Goal: Information Seeking & Learning: Learn about a topic

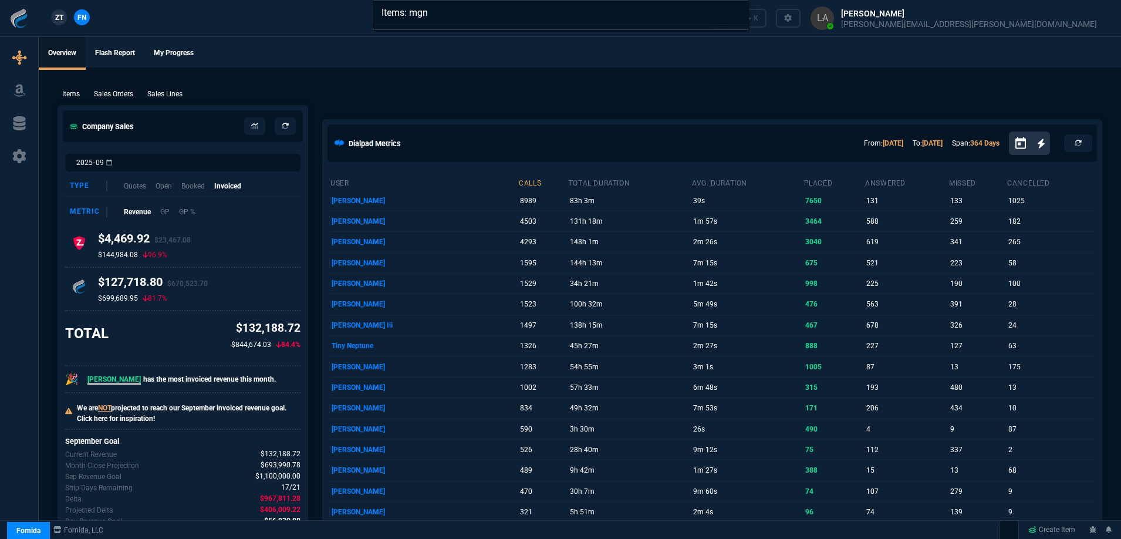
click at [376, 76] on div "Items: mgn" at bounding box center [560, 269] width 1121 height 539
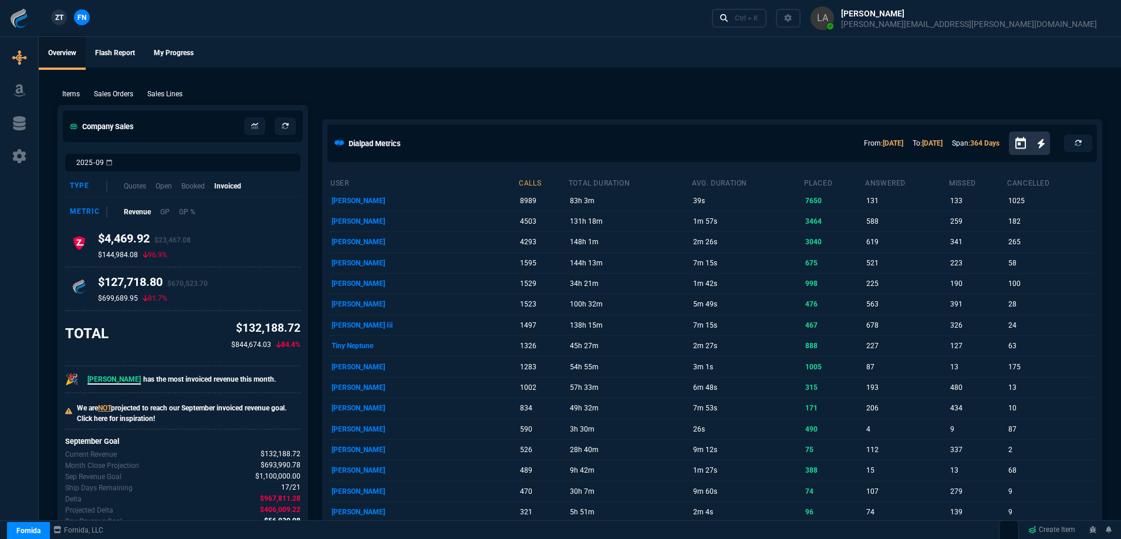
click at [64, 19] on link "ZT" at bounding box center [59, 17] width 16 height 16
drag, startPoint x: 159, startPoint y: 90, endPoint x: 168, endPoint y: 101, distance: 13.8
click at [159, 90] on p "Sales Lines" at bounding box center [164, 94] width 35 height 11
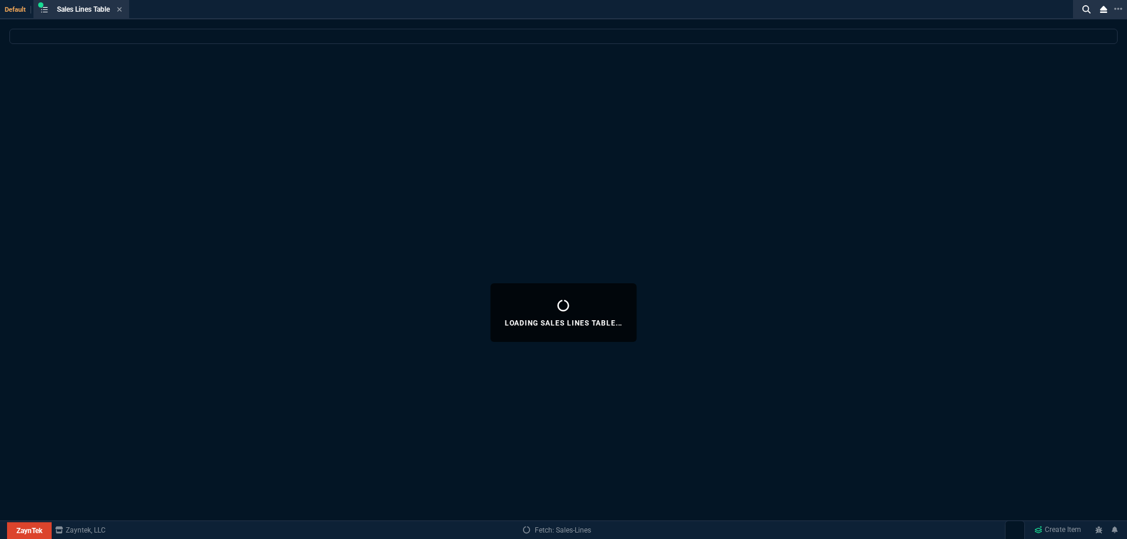
select select
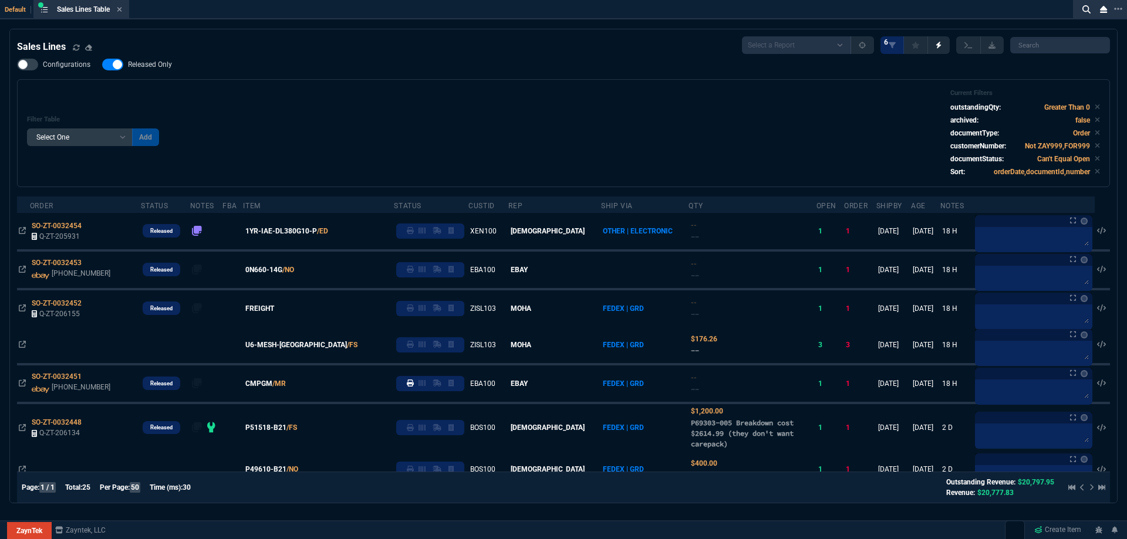
click at [272, 269] on span "0N660-14G" at bounding box center [263, 270] width 37 height 11
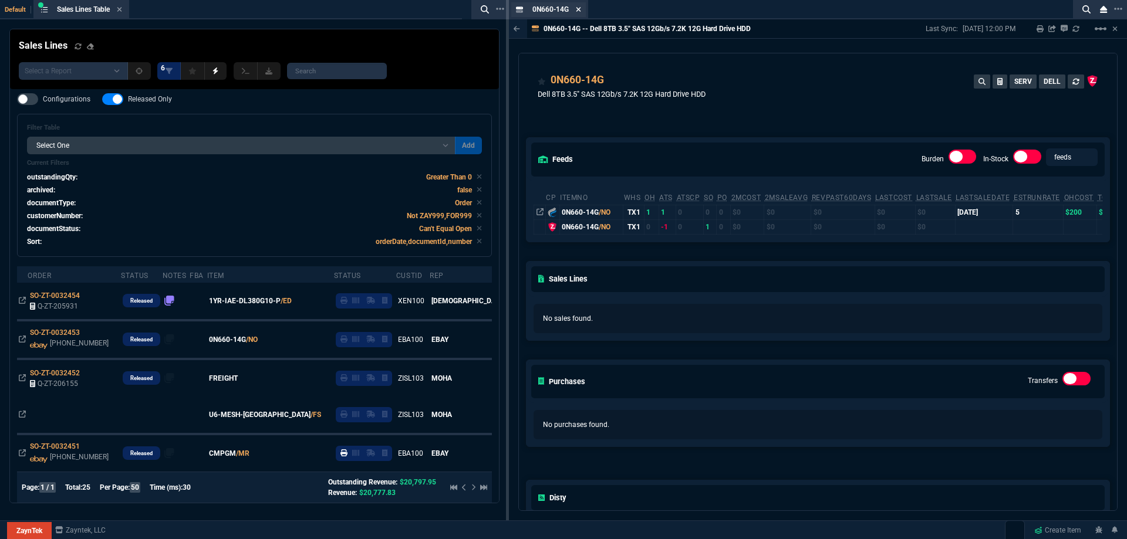
click at [579, 9] on icon at bounding box center [578, 9] width 5 height 5
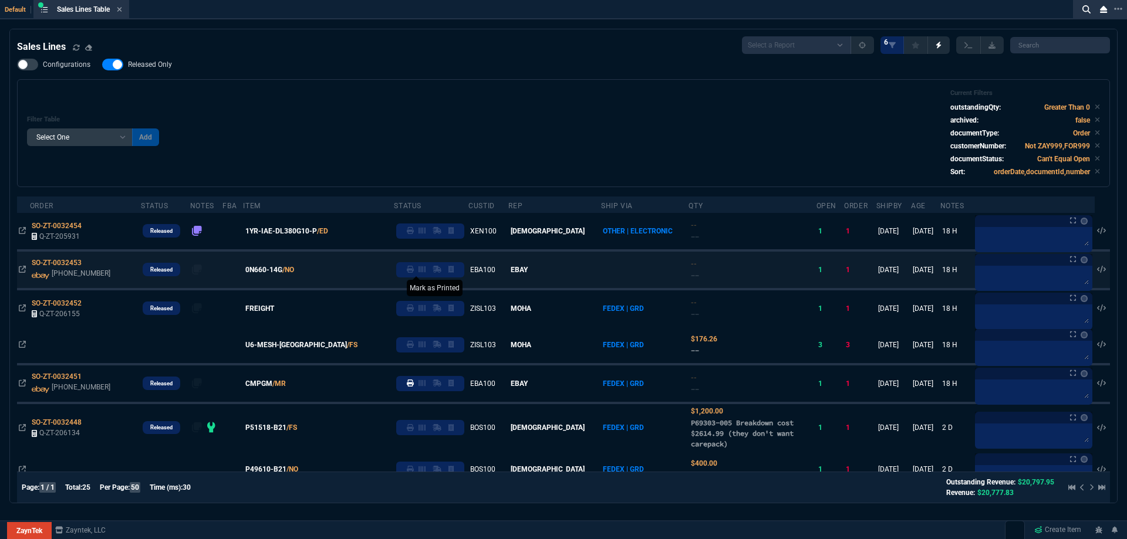
click at [411, 272] on icon at bounding box center [410, 269] width 7 height 7
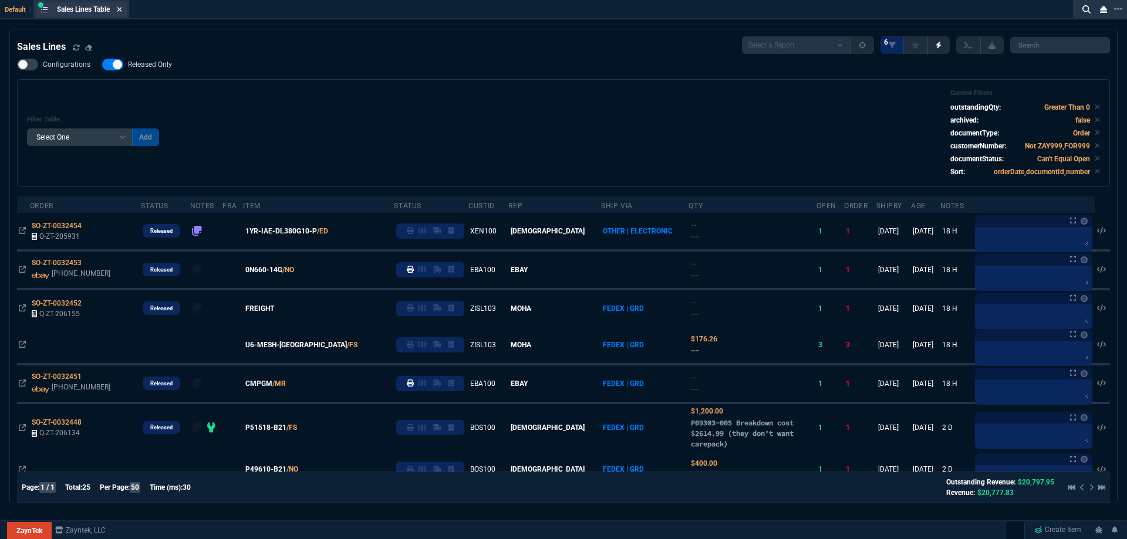
click at [121, 11] on icon at bounding box center [119, 9] width 5 height 7
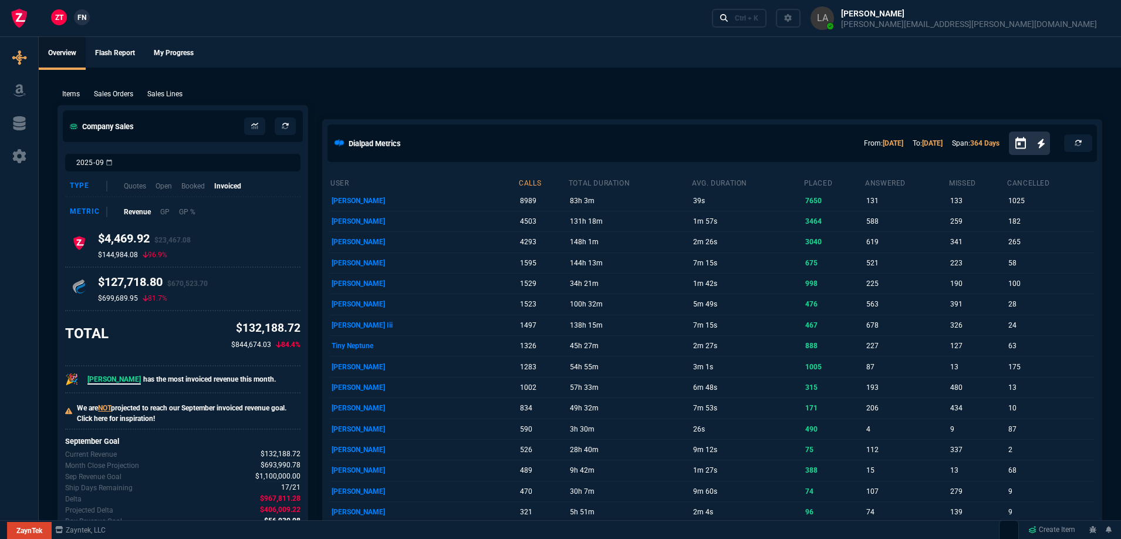
click at [83, 13] on span "FN" at bounding box center [81, 17] width 9 height 11
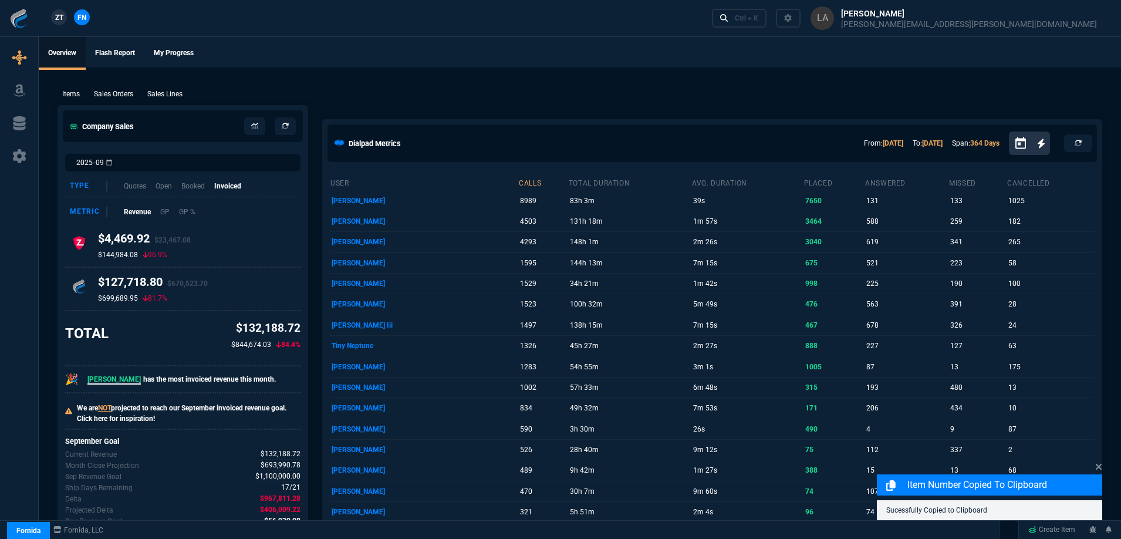
click at [173, 90] on p "Sales Lines" at bounding box center [164, 94] width 35 height 11
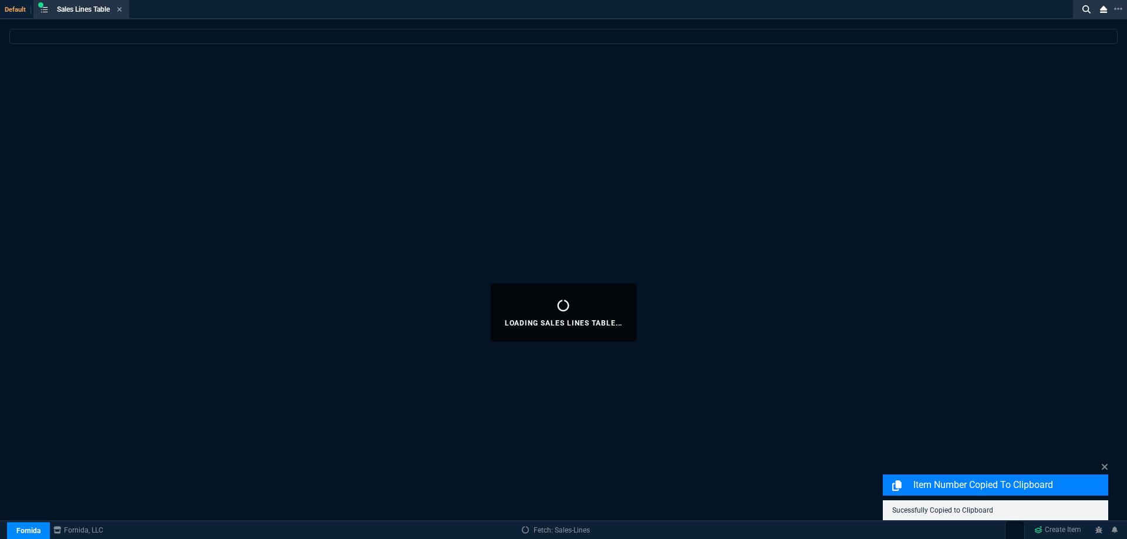
select select
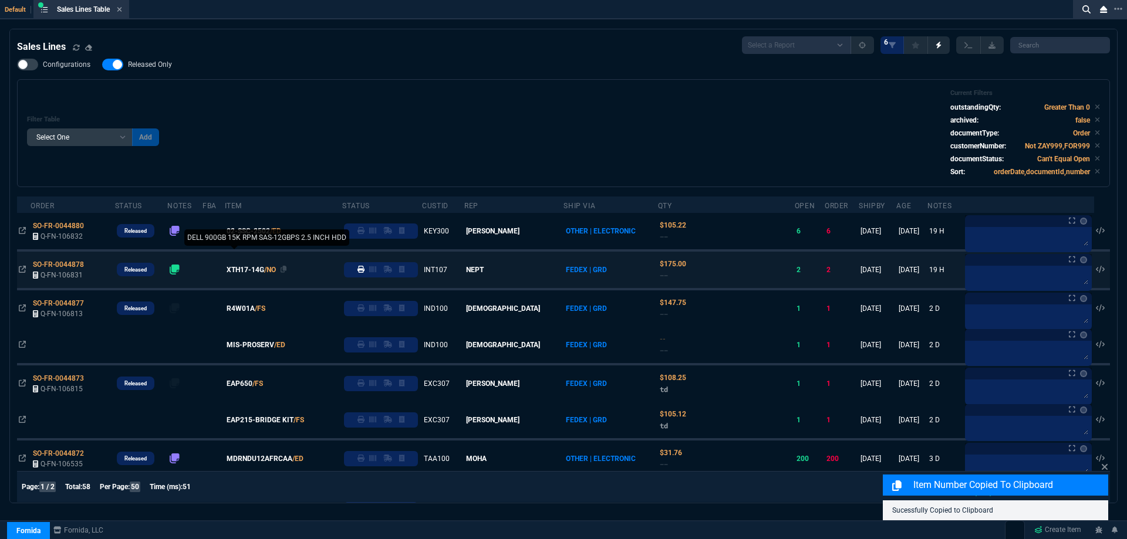
click at [254, 271] on span "XTH17-14G" at bounding box center [246, 270] width 38 height 11
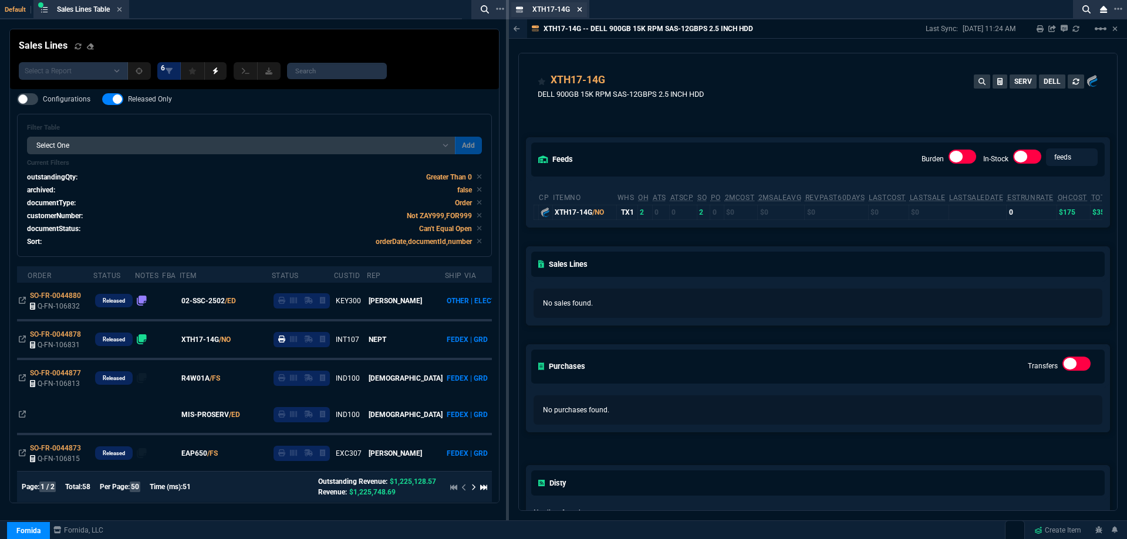
click at [582, 11] on icon at bounding box center [579, 9] width 5 height 5
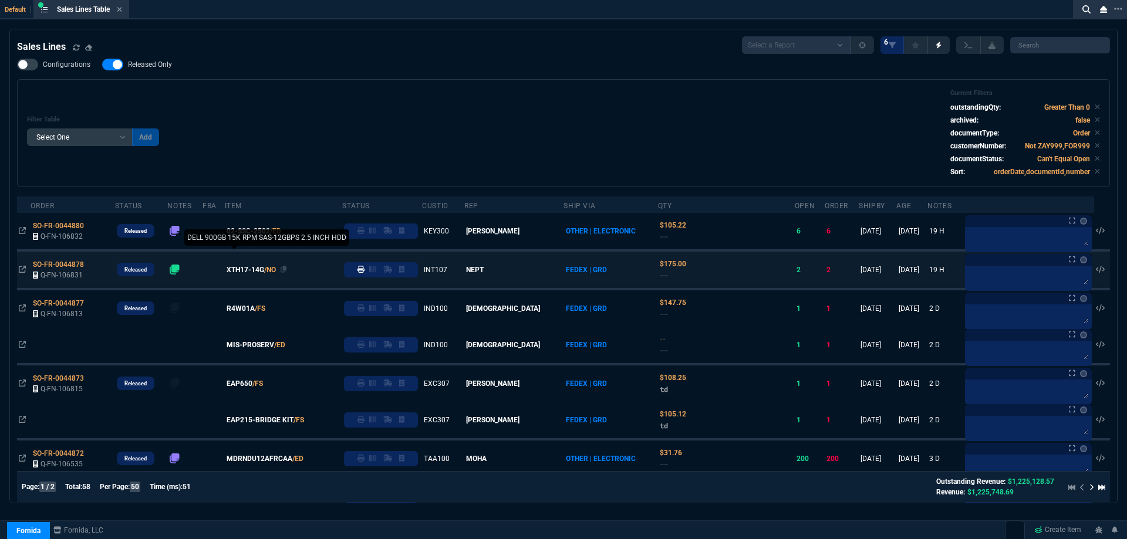
click at [250, 273] on span "XTH17-14G" at bounding box center [246, 270] width 38 height 11
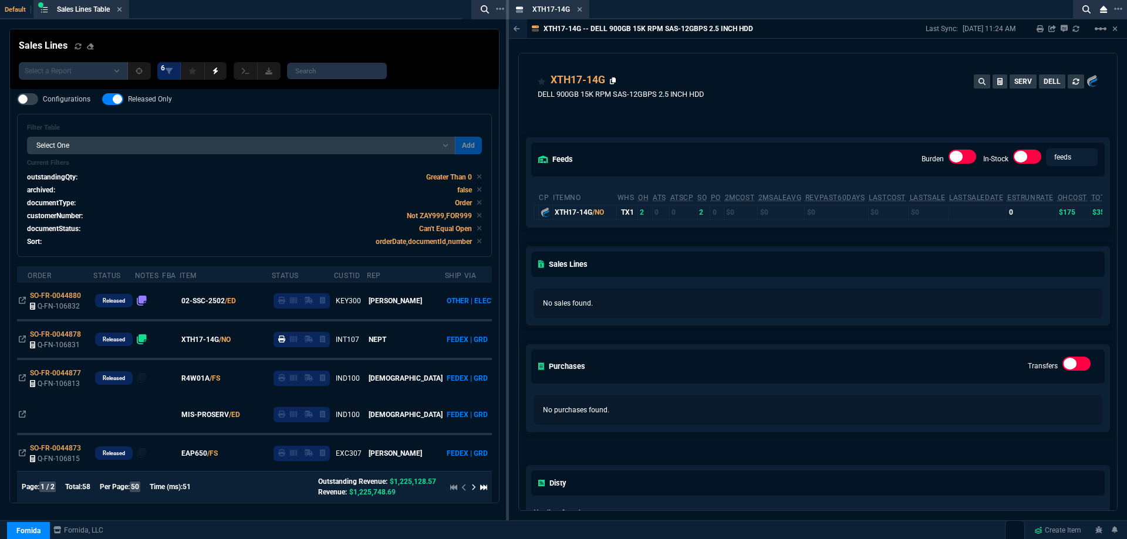
click at [615, 79] on icon at bounding box center [613, 80] width 6 height 7
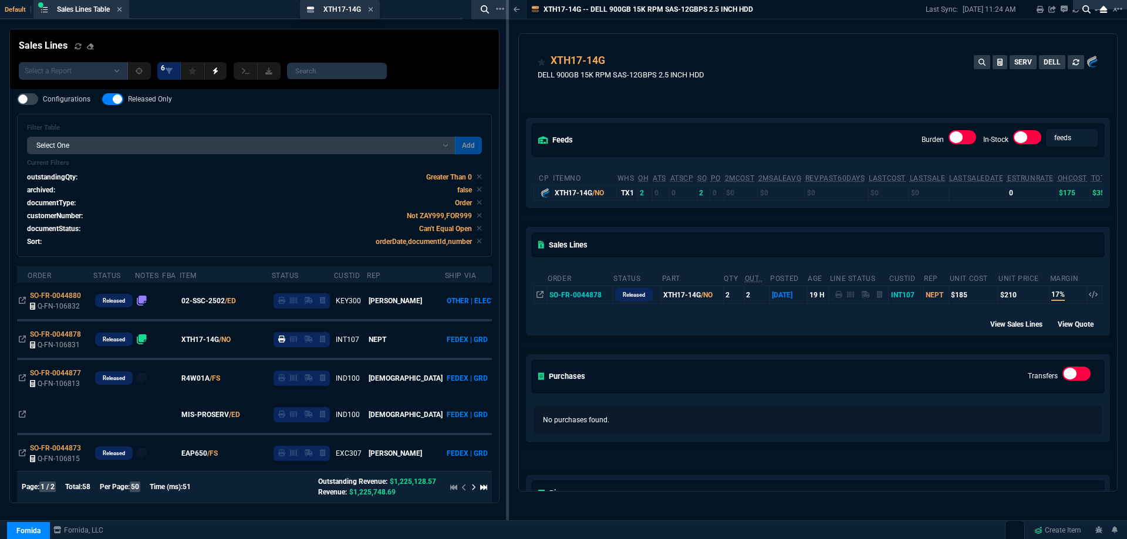
drag, startPoint x: 567, startPoint y: 13, endPoint x: 374, endPoint y: 20, distance: 193.2
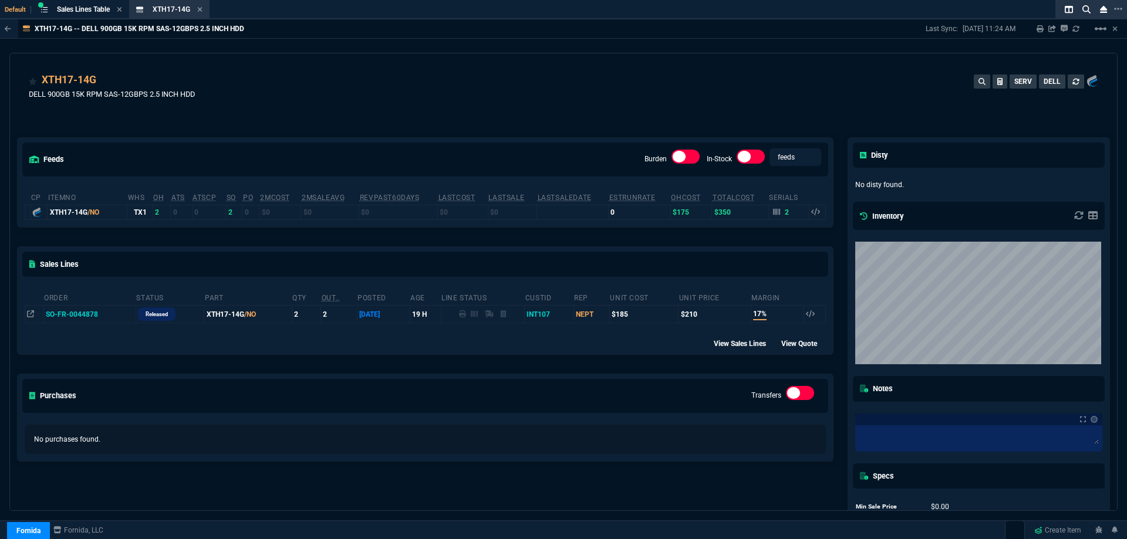
click at [461, 95] on div "XTH17-14G DELL 900GB 15K RPM SAS-12GBPS 2.5 INCH HDD SERV DELL" at bounding box center [563, 93] width 1069 height 42
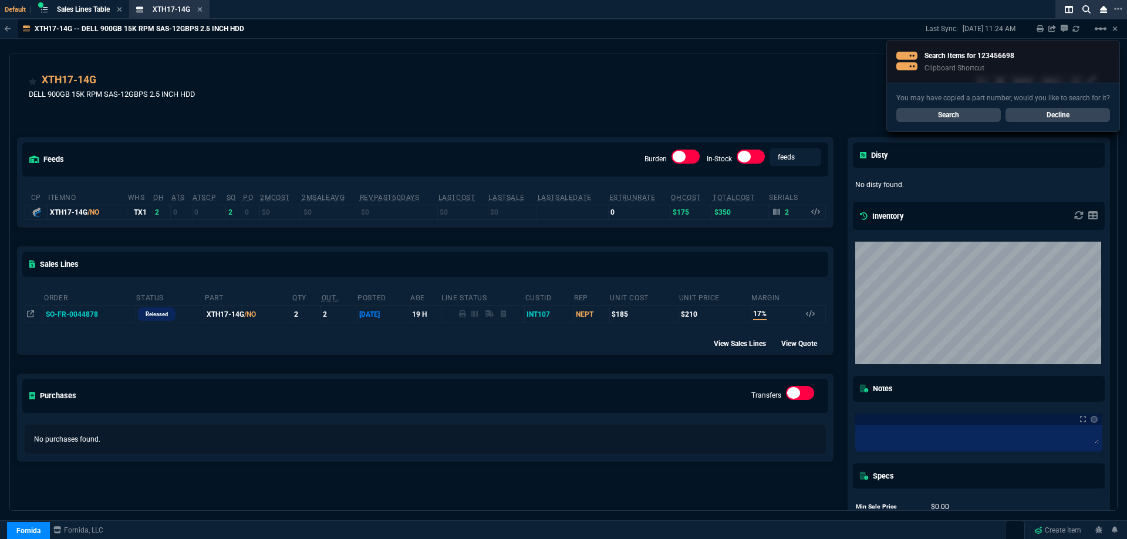
click at [460, 94] on div "XTH17-14G DELL 900GB 15K RPM SAS-12GBPS 2.5 INCH HDD SERV DELL" at bounding box center [563, 93] width 1069 height 42
click at [459, 94] on div "XTH17-14G DELL 900GB 15K RPM SAS-12GBPS 2.5 INCH HDD SERV DELL" at bounding box center [563, 93] width 1069 height 42
click at [908, 113] on link "Search" at bounding box center [948, 115] width 104 height 14
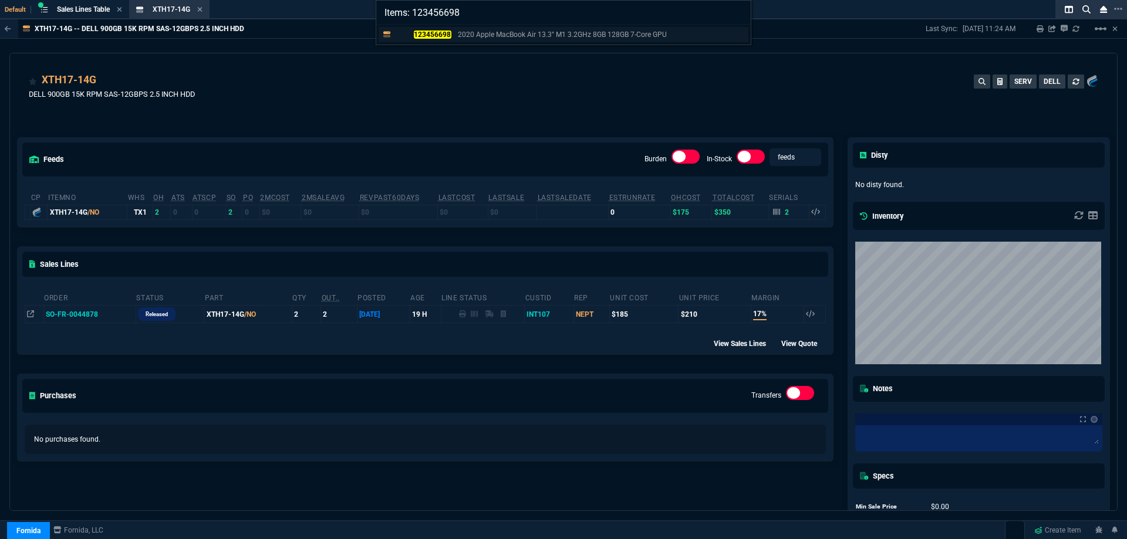
click at [474, 33] on p "2020 Apple MacBook Air 13.3" M1 3.2GHz 8GB 128GB 7-Core GPU" at bounding box center [562, 34] width 209 height 11
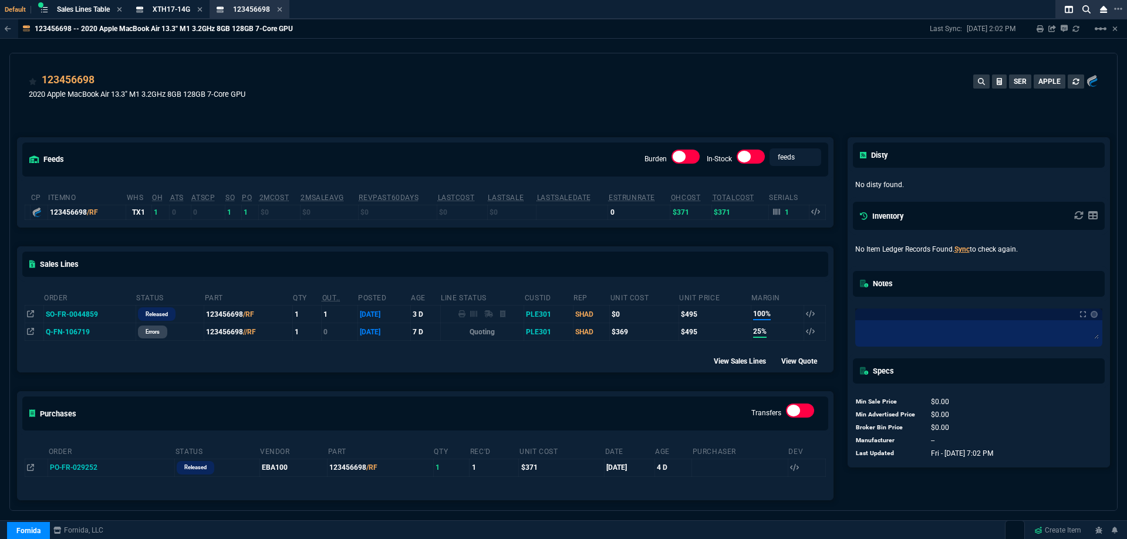
drag, startPoint x: 281, startPoint y: 8, endPoint x: 267, endPoint y: 8, distance: 14.1
click at [281, 8] on icon at bounding box center [279, 9] width 5 height 7
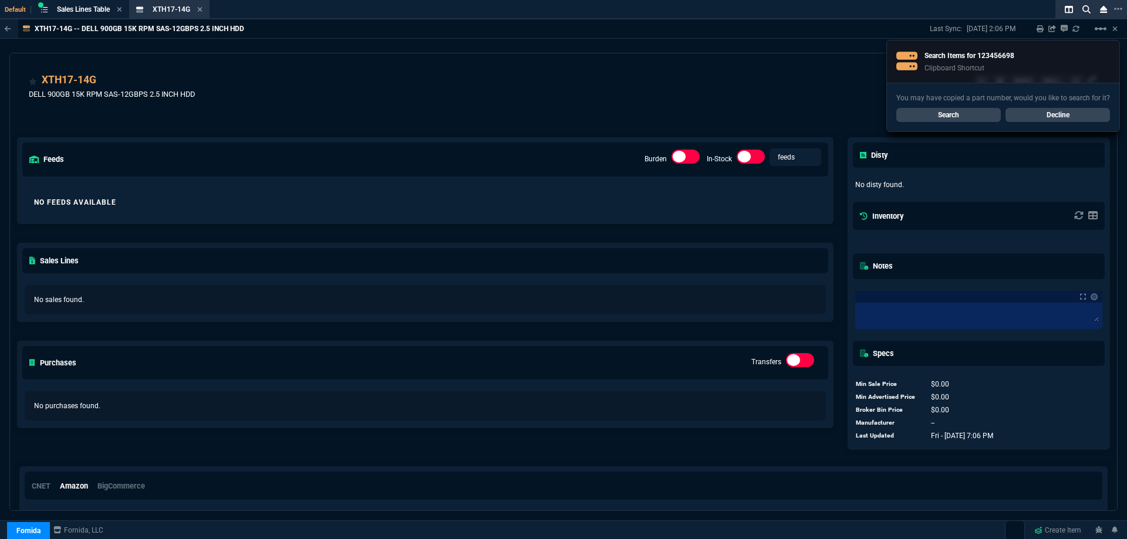
click at [202, 11] on icon at bounding box center [200, 9] width 5 height 5
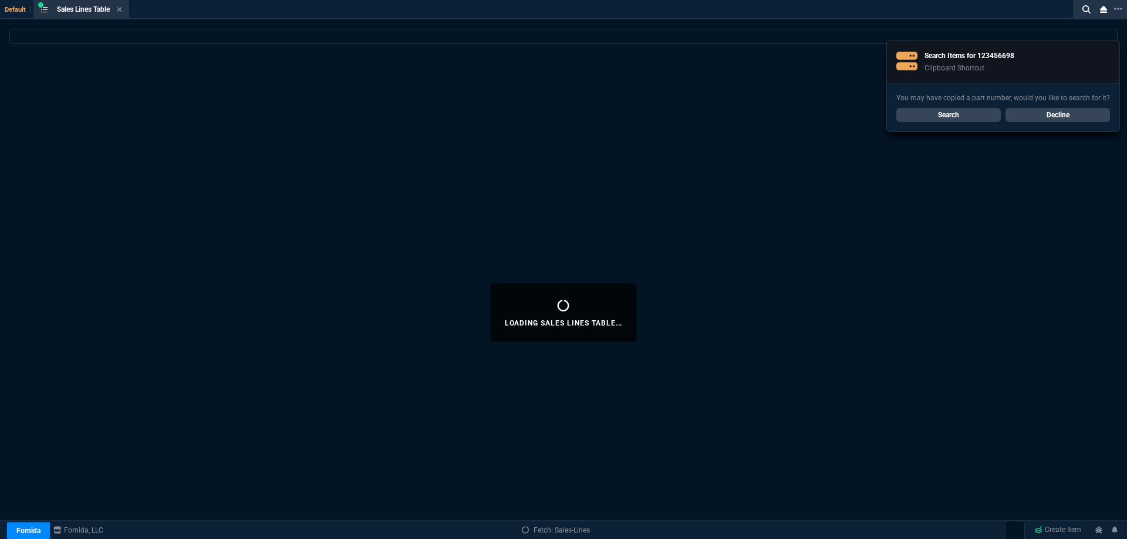
click at [122, 13] on fa-icon at bounding box center [119, 10] width 5 height 8
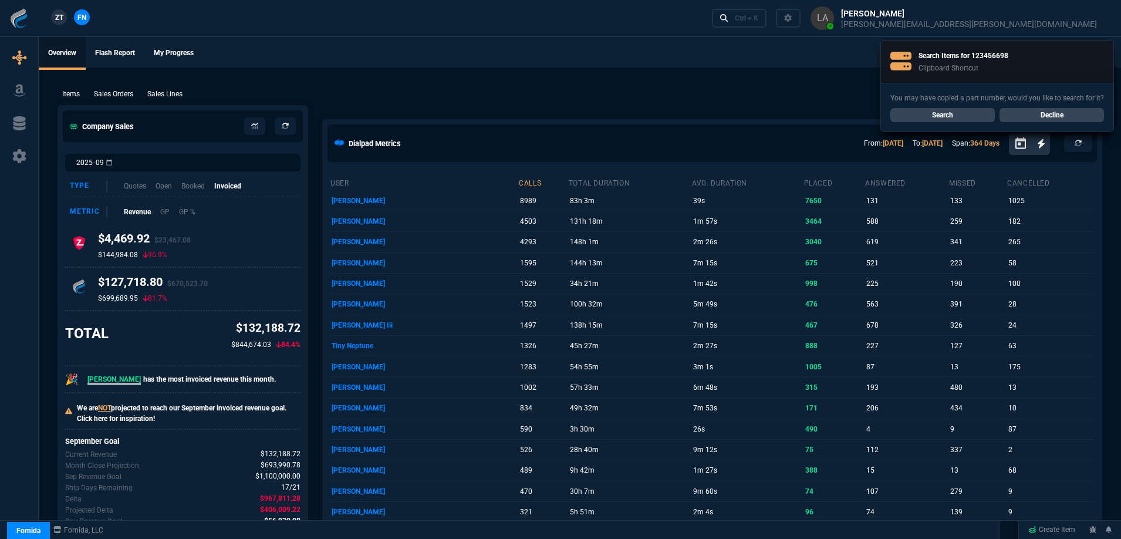
click at [62, 18] on span "ZT" at bounding box center [59, 17] width 8 height 11
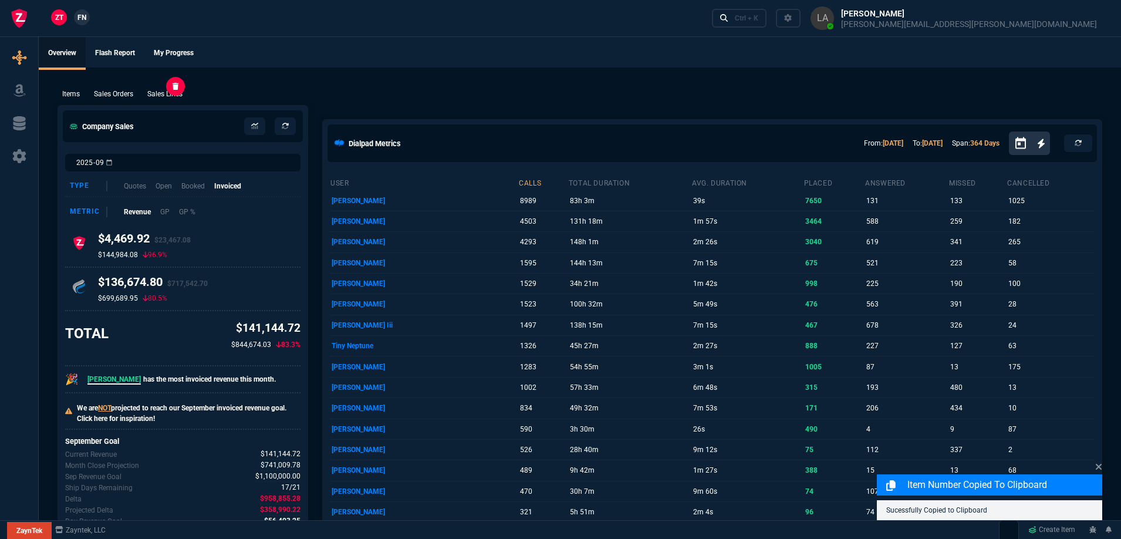
click at [161, 87] on div "Items Sales Orders Sales Lines Add Link" at bounding box center [580, 93] width 1045 height 14
click at [164, 91] on p "Sales Lines" at bounding box center [164, 94] width 35 height 11
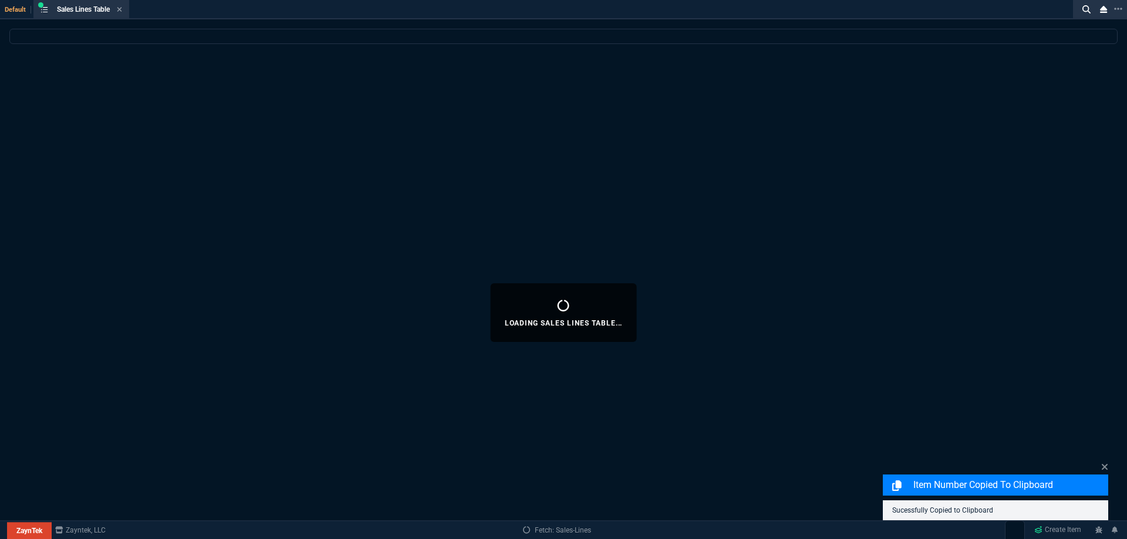
select select
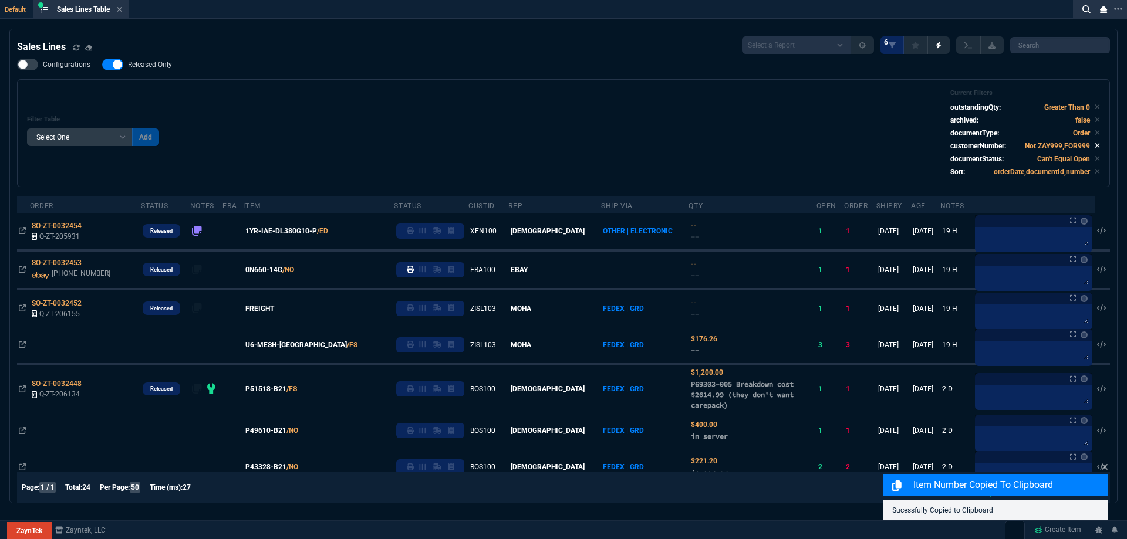
click at [282, 275] on span "0N660-14G" at bounding box center [263, 270] width 37 height 11
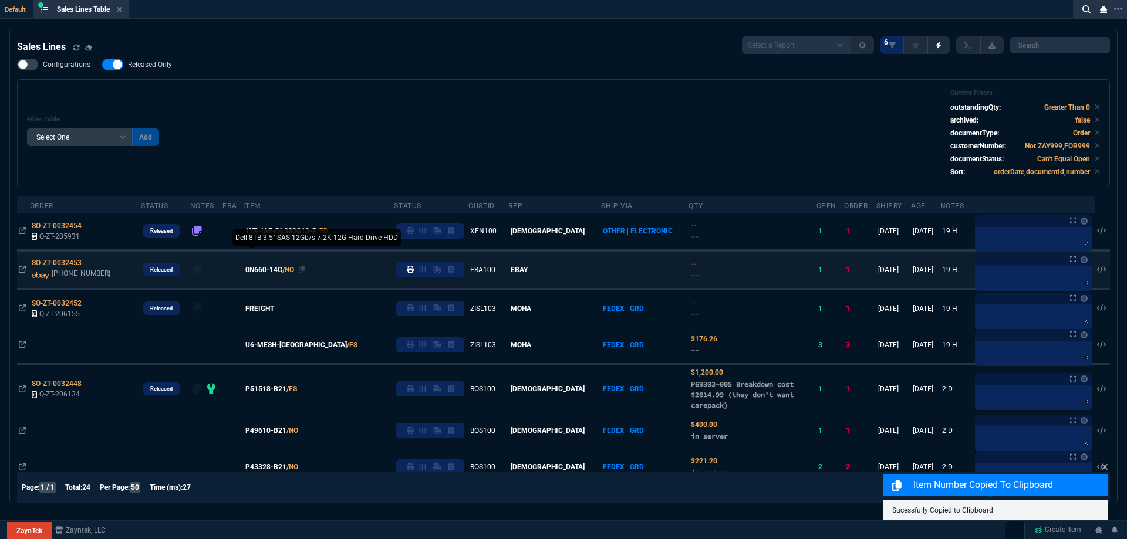
click at [272, 272] on span "0N660-14G" at bounding box center [263, 270] width 37 height 11
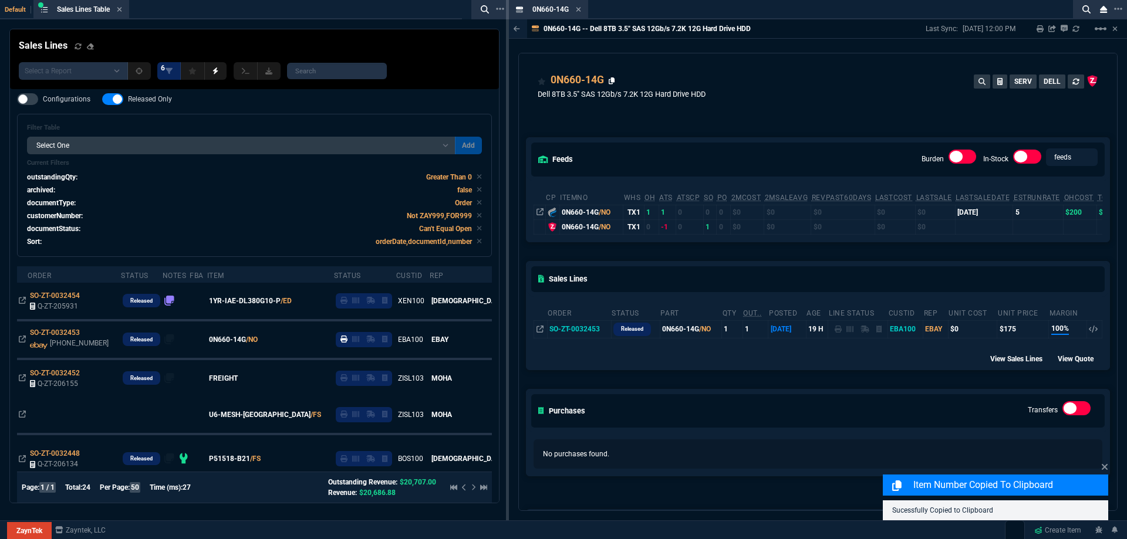
click at [613, 81] on icon at bounding box center [612, 80] width 6 height 7
drag, startPoint x: 578, startPoint y: 11, endPoint x: 581, endPoint y: 3, distance: 8.7
click at [578, 11] on icon at bounding box center [578, 9] width 5 height 7
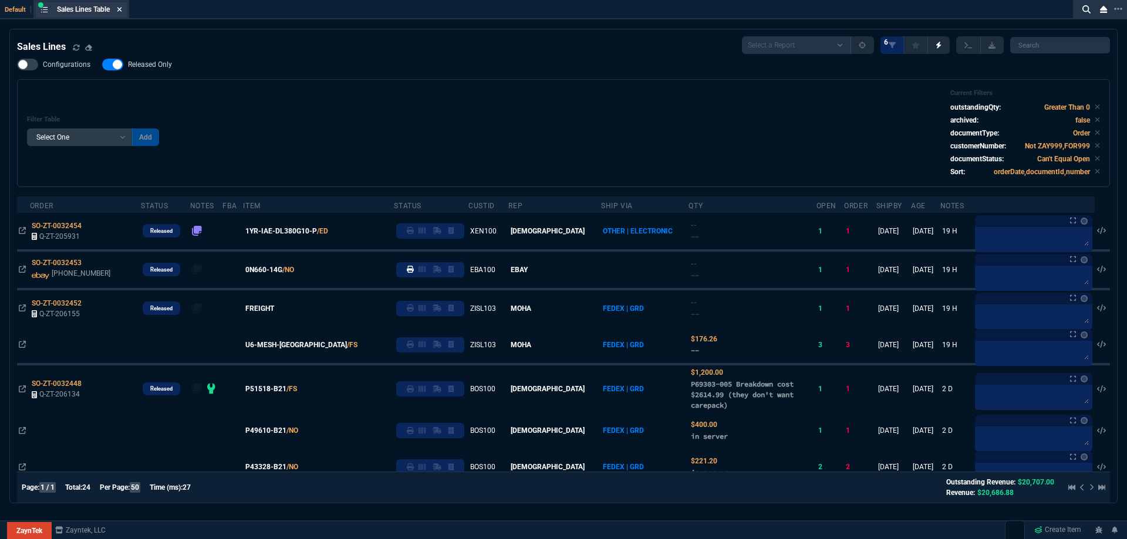
click at [121, 13] on fa-icon at bounding box center [119, 10] width 5 height 8
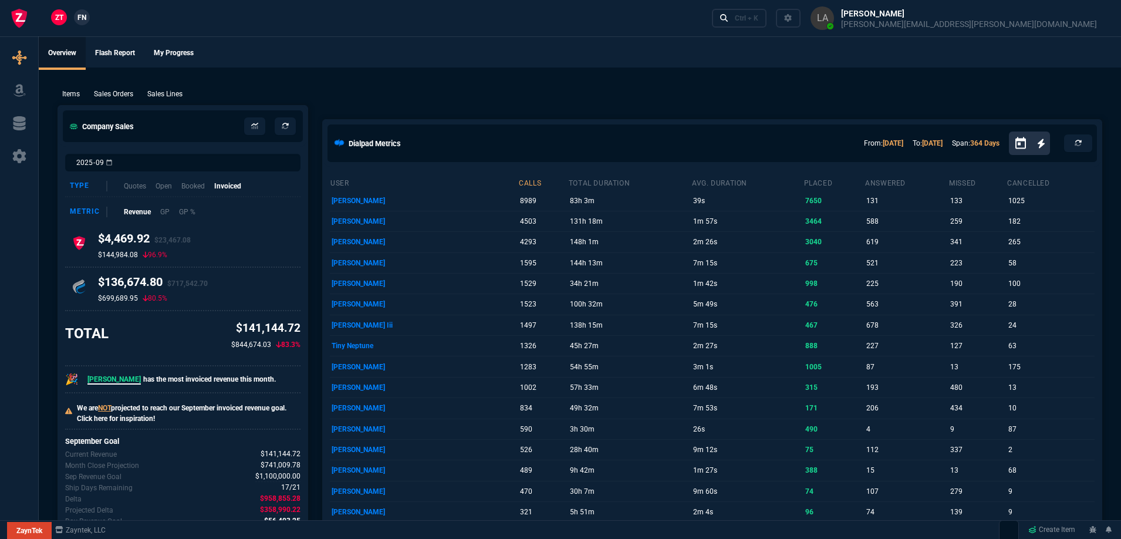
drag, startPoint x: 168, startPoint y: 92, endPoint x: 183, endPoint y: 73, distance: 23.0
click at [168, 92] on p "Sales Lines" at bounding box center [164, 94] width 35 height 11
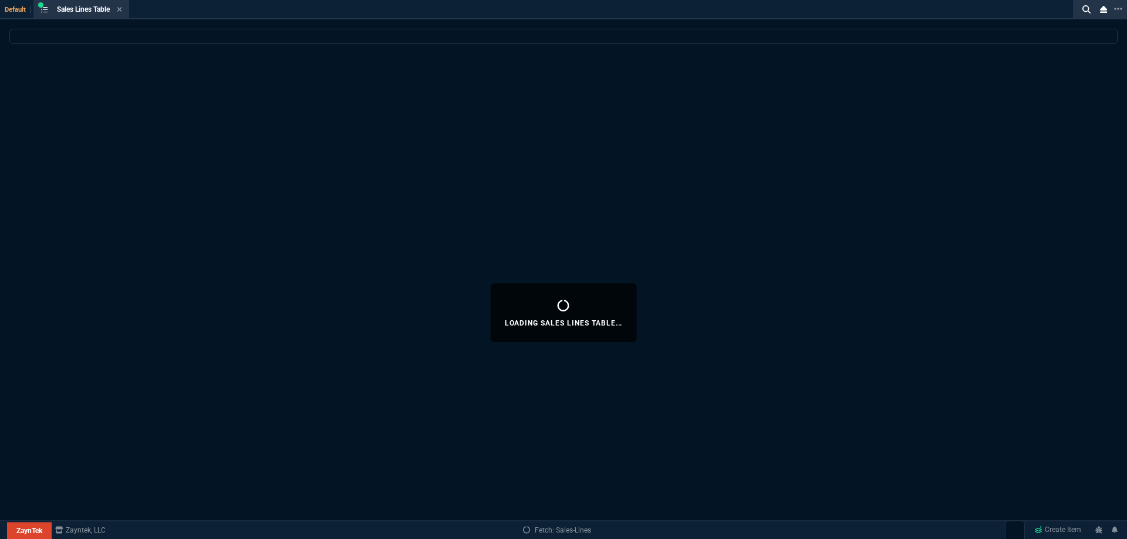
select select
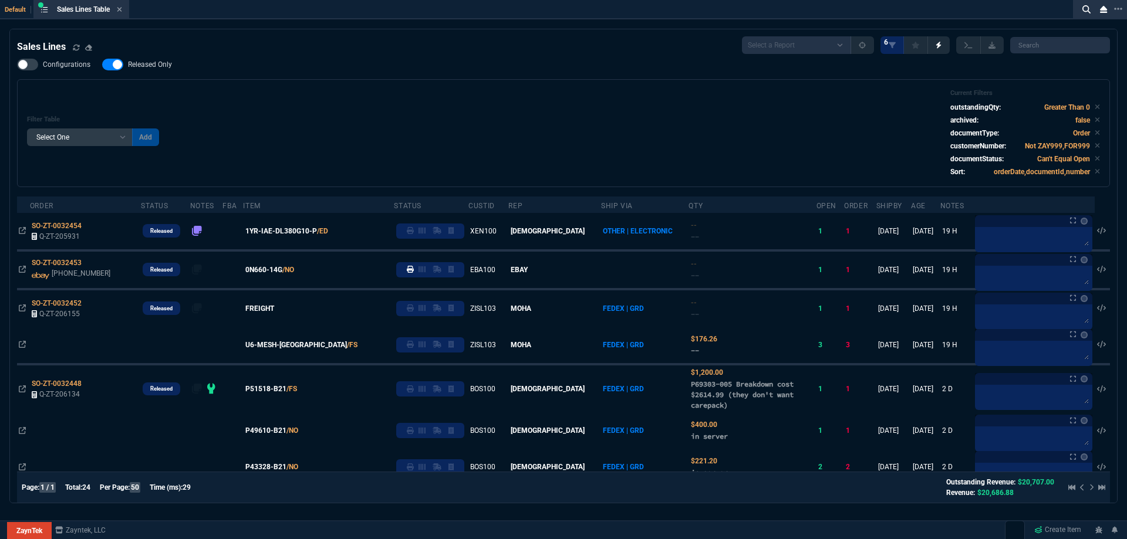
click at [156, 66] on span "Released Only" at bounding box center [150, 64] width 44 height 9
click at [102, 65] on input "Released Only" at bounding box center [102, 65] width 1 height 1
checkbox input "false"
click at [452, 102] on div "Filter Table Select One Add Filter () Age () ATS () Cond (itemVariantCode) Cust…" at bounding box center [563, 133] width 1073 height 88
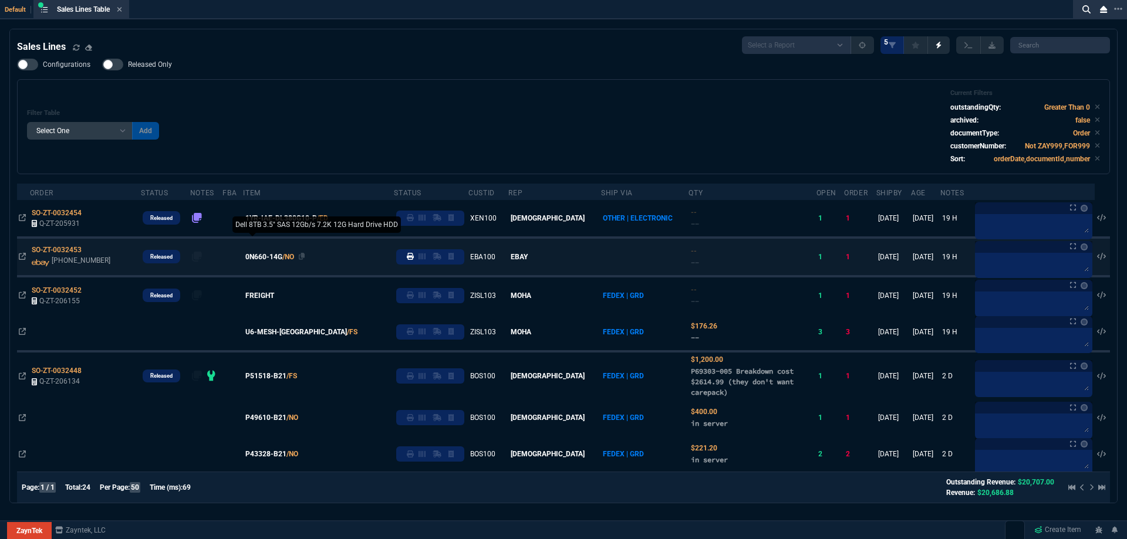
click at [276, 259] on span "0N660-14G" at bounding box center [263, 257] width 37 height 11
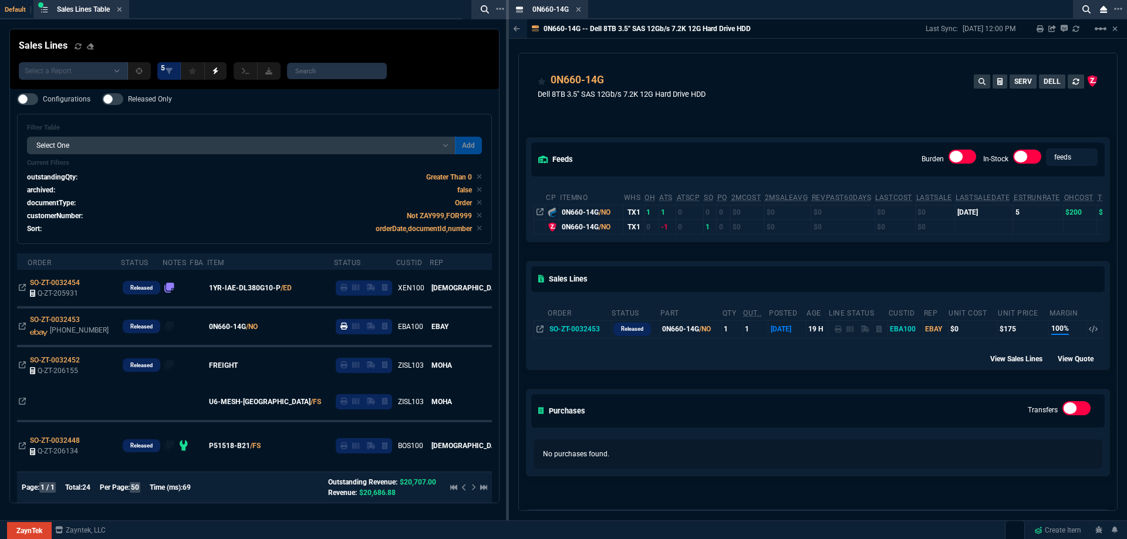
drag, startPoint x: 562, startPoint y: 13, endPoint x: 445, endPoint y: 15, distance: 117.4
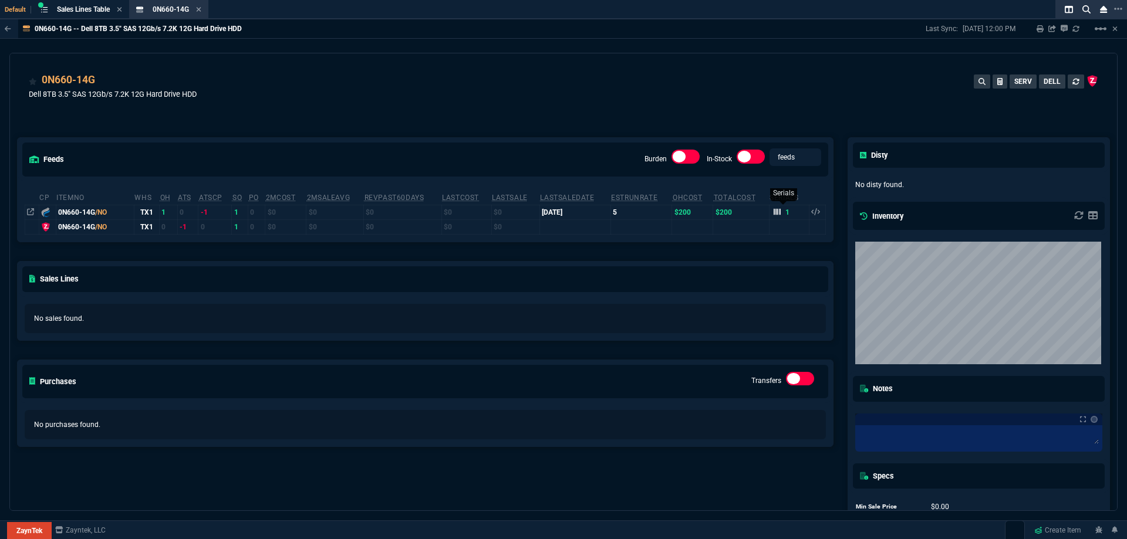
click at [773, 214] on icon at bounding box center [776, 212] width 7 height 6
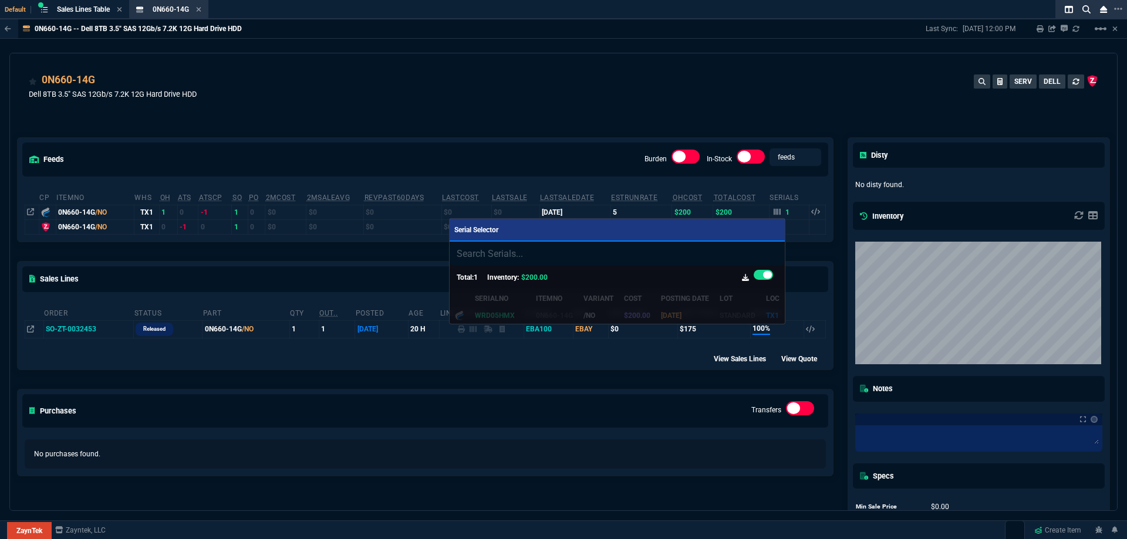
click at [589, 127] on div at bounding box center [563, 269] width 1127 height 539
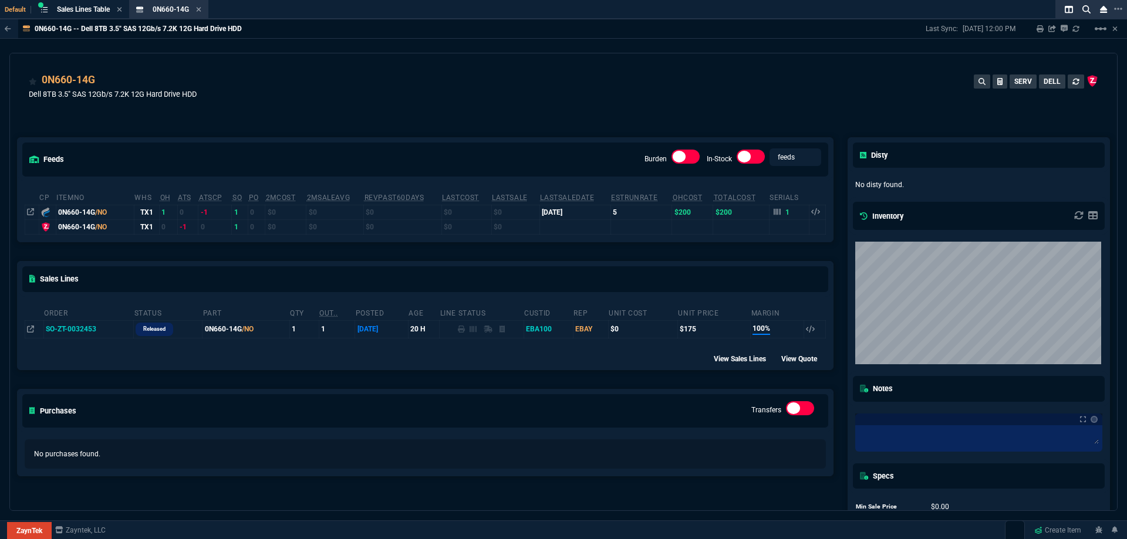
drag, startPoint x: 202, startPoint y: 9, endPoint x: 178, endPoint y: 9, distance: 23.5
click at [201, 9] on icon at bounding box center [199, 9] width 5 height 5
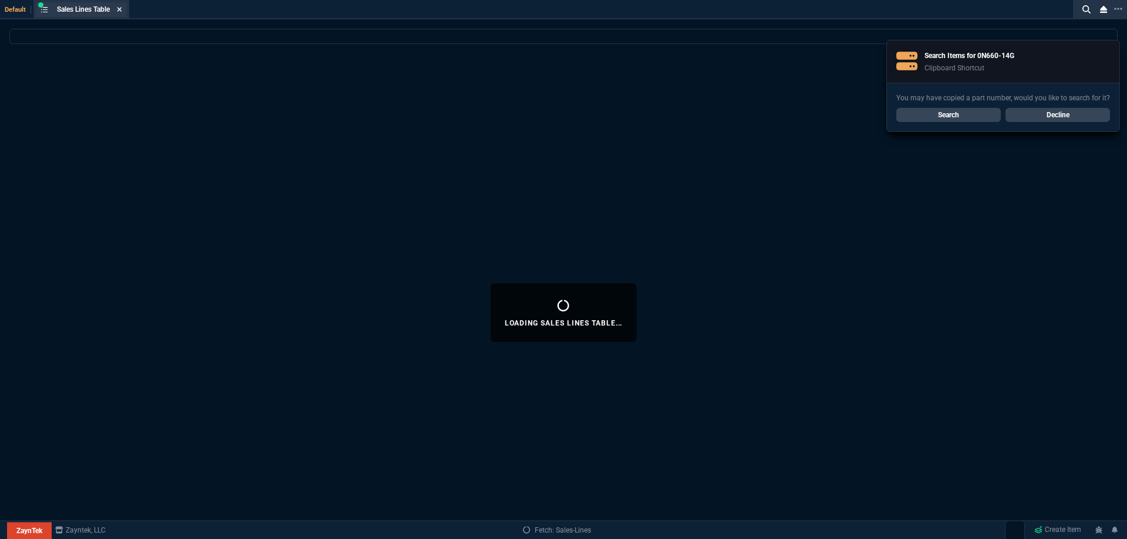
click at [121, 11] on icon at bounding box center [119, 9] width 5 height 7
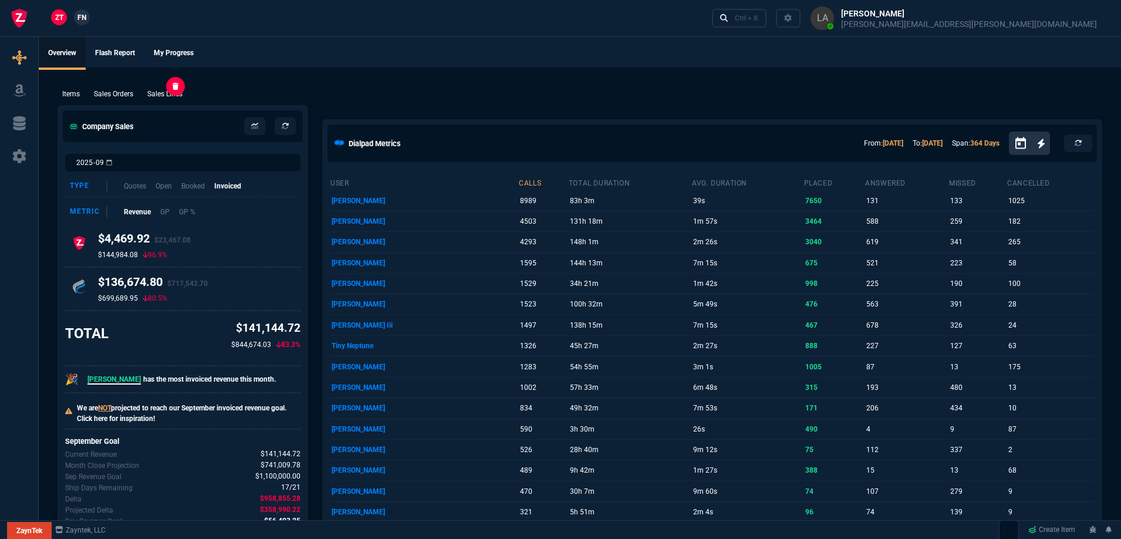
click at [167, 96] on p "Sales Lines" at bounding box center [164, 94] width 35 height 11
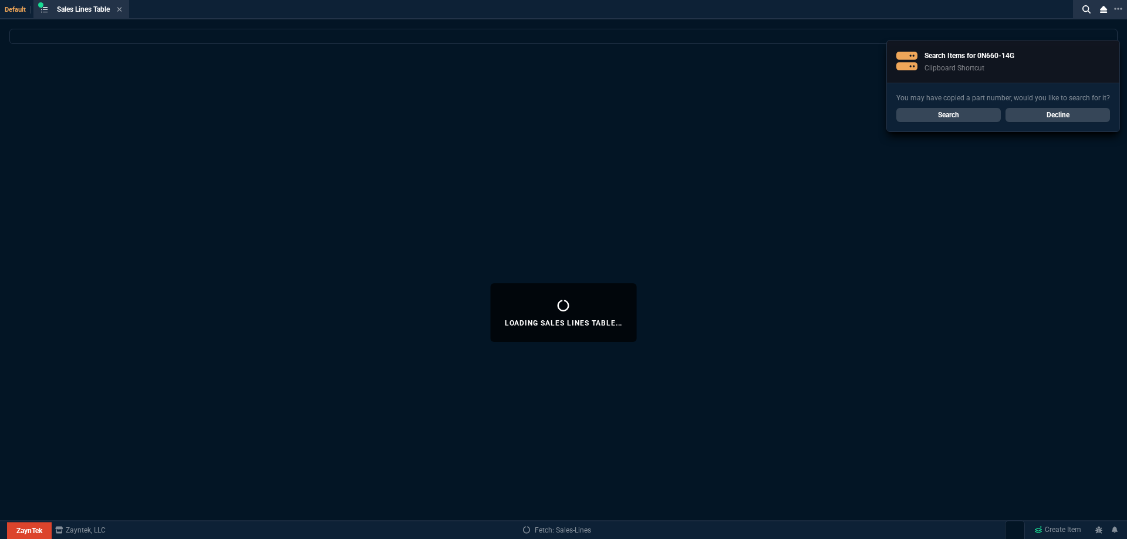
click at [1082, 122] on div "You may have copied a part number, would you like to search for it? Search Decl…" at bounding box center [1003, 107] width 232 height 49
click at [1081, 120] on link "Decline" at bounding box center [1057, 115] width 104 height 14
select select
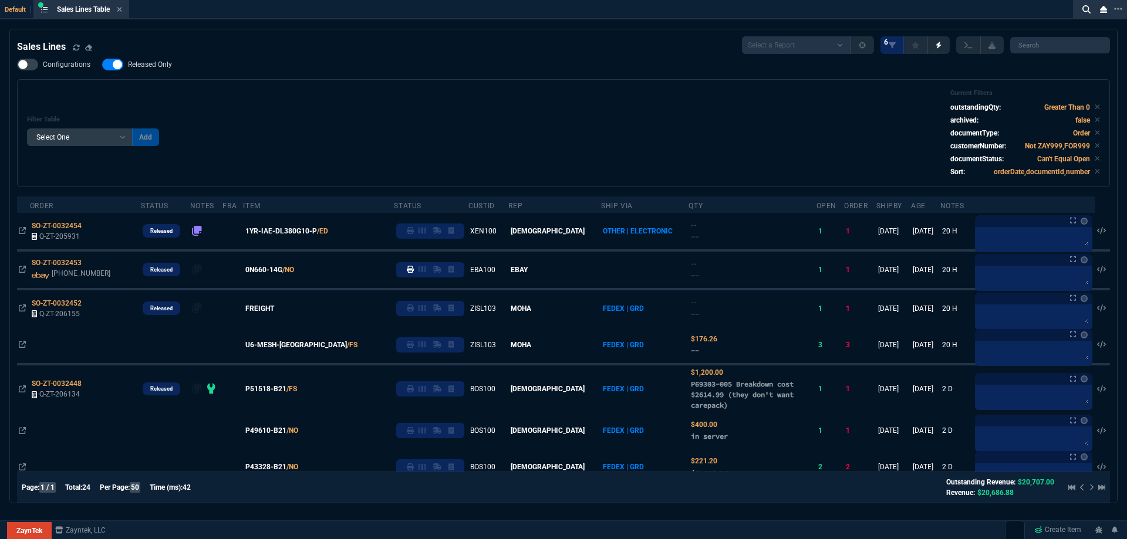
click at [161, 65] on span "Released Only" at bounding box center [150, 64] width 44 height 9
click at [102, 65] on input "Released Only" at bounding box center [102, 65] width 1 height 1
checkbox input "false"
click at [425, 120] on div "Filter Table Select One Add Filter () Age () ATS () Cond (itemVariantCode) Cust…" at bounding box center [563, 133] width 1073 height 88
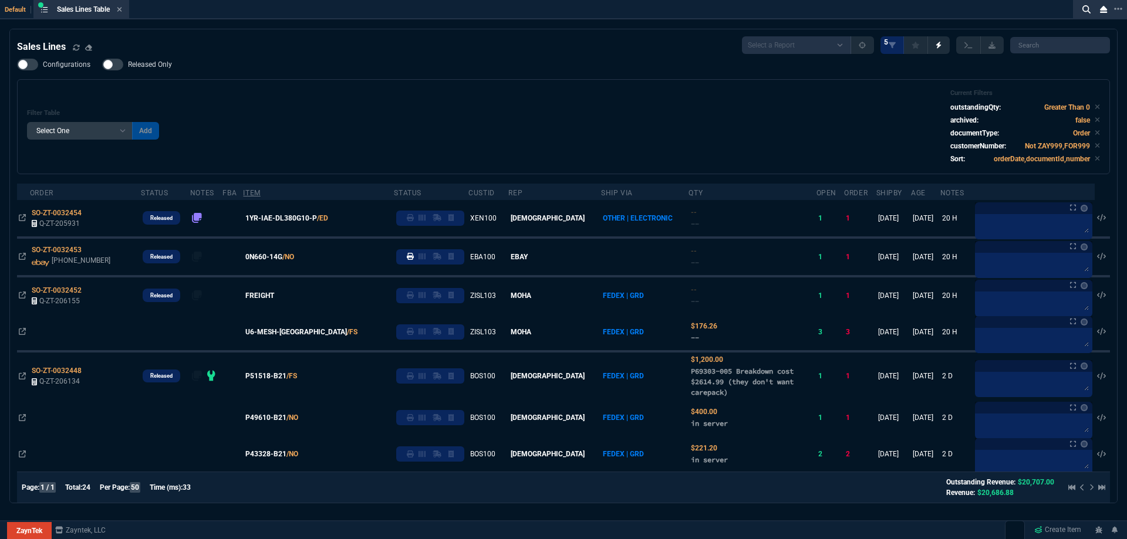
click at [281, 257] on span "0N660-14G" at bounding box center [263, 257] width 37 height 11
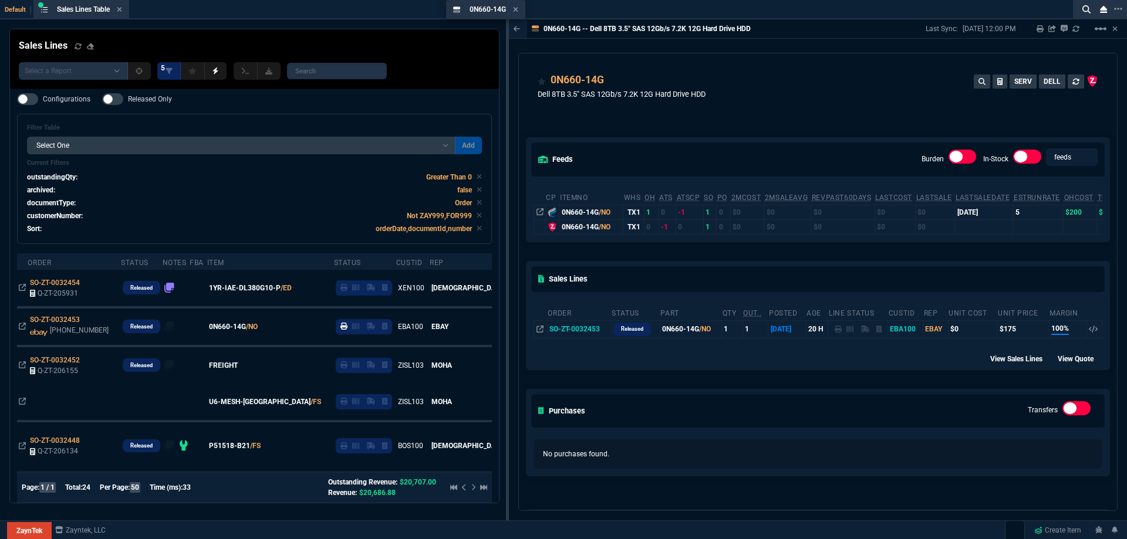
drag, startPoint x: 546, startPoint y: 2, endPoint x: 406, endPoint y: 11, distance: 140.5
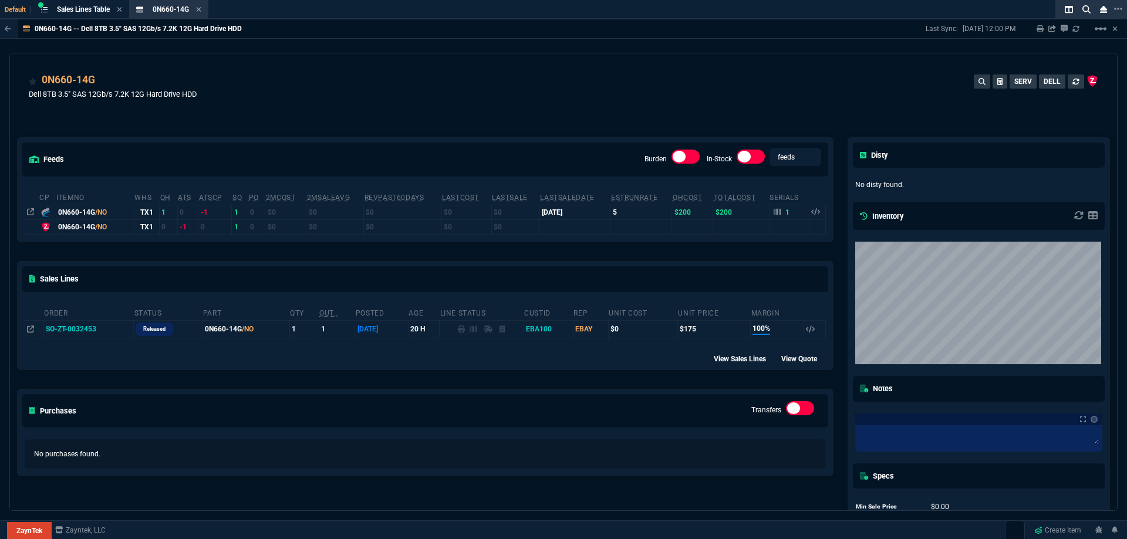
click at [724, 94] on div "0N660-14G Dell 8TB 3.5" SAS 12Gb/s 7.2K 12G Hard Drive HDD SERV DELL" at bounding box center [563, 93] width 1069 height 42
click at [721, 93] on div "0N660-14G Dell 8TB 3.5" SAS 12Gb/s 7.2K 12G Hard Drive HDD SERV DELL" at bounding box center [563, 93] width 1069 height 42
click at [719, 92] on div "0N660-14G Dell 8TB 3.5" SAS 12Gb/s 7.2K 12G Hard Drive HDD SERV DELL" at bounding box center [563, 93] width 1069 height 42
click at [773, 212] on icon at bounding box center [776, 212] width 7 height 6
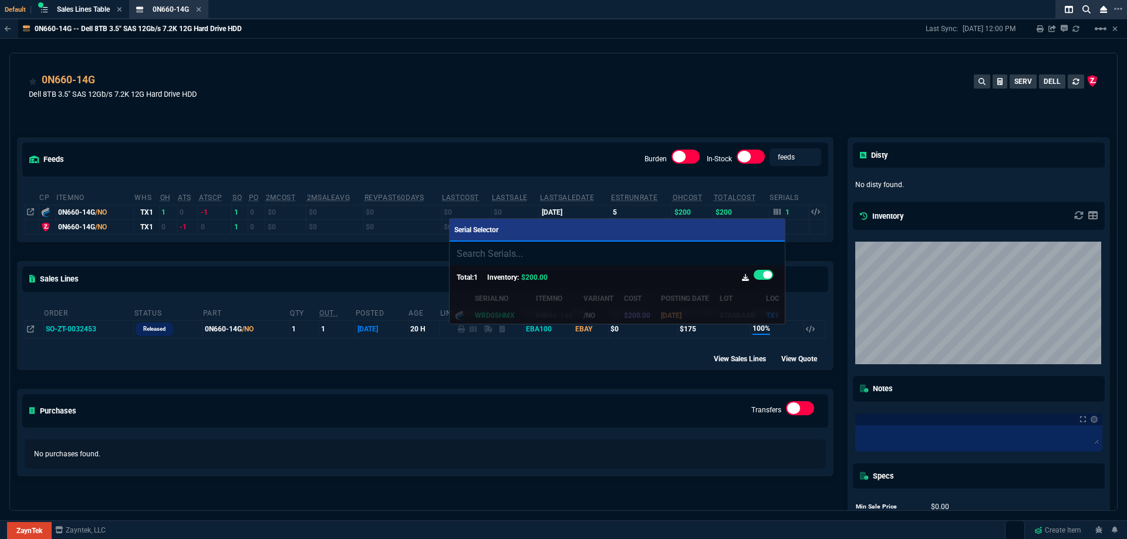
click at [626, 85] on div at bounding box center [563, 269] width 1127 height 539
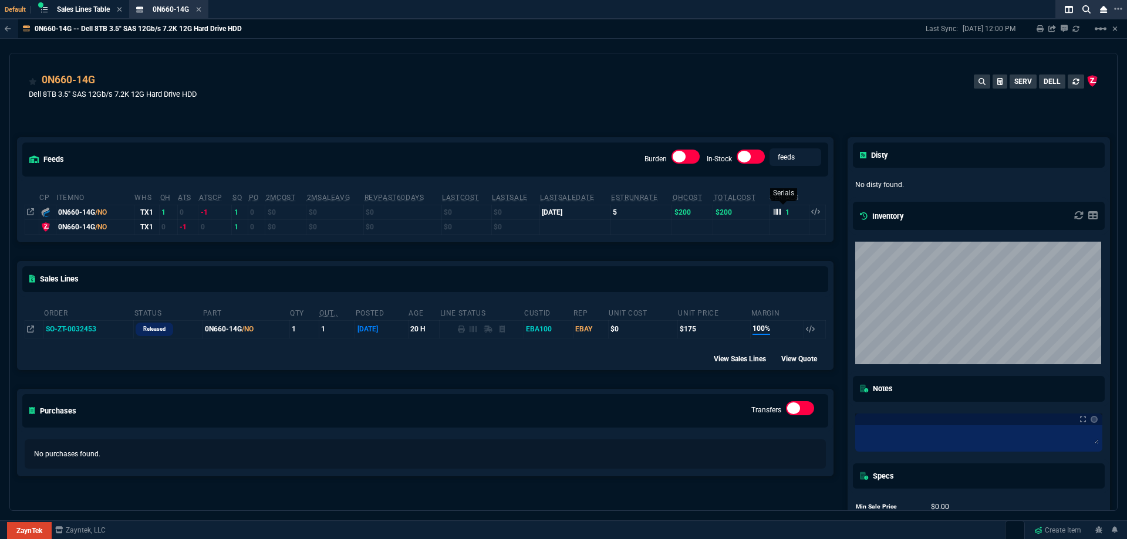
click at [773, 214] on icon at bounding box center [776, 212] width 7 height 6
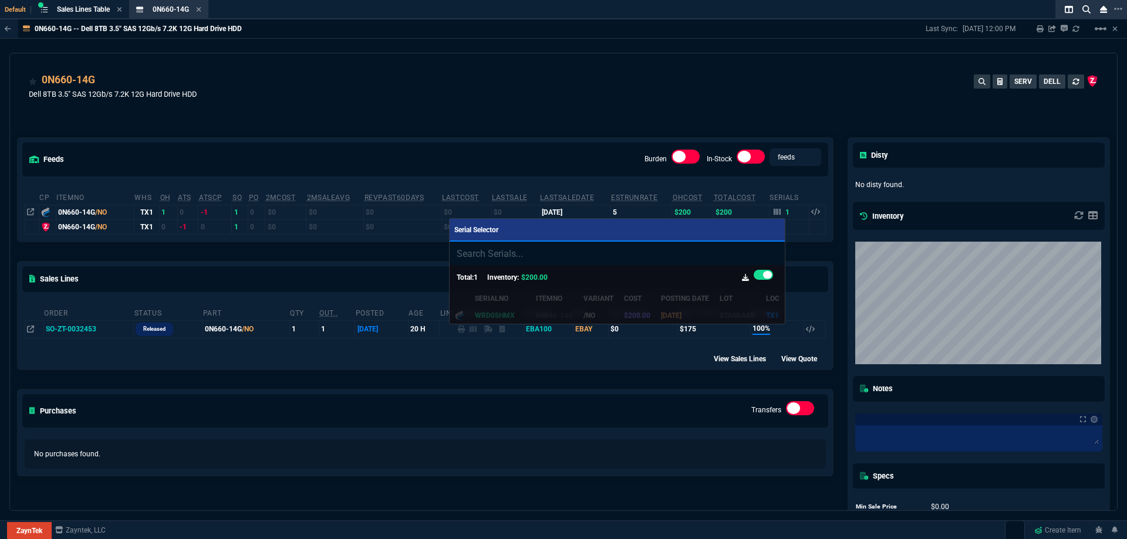
click at [576, 104] on div at bounding box center [563, 269] width 1127 height 539
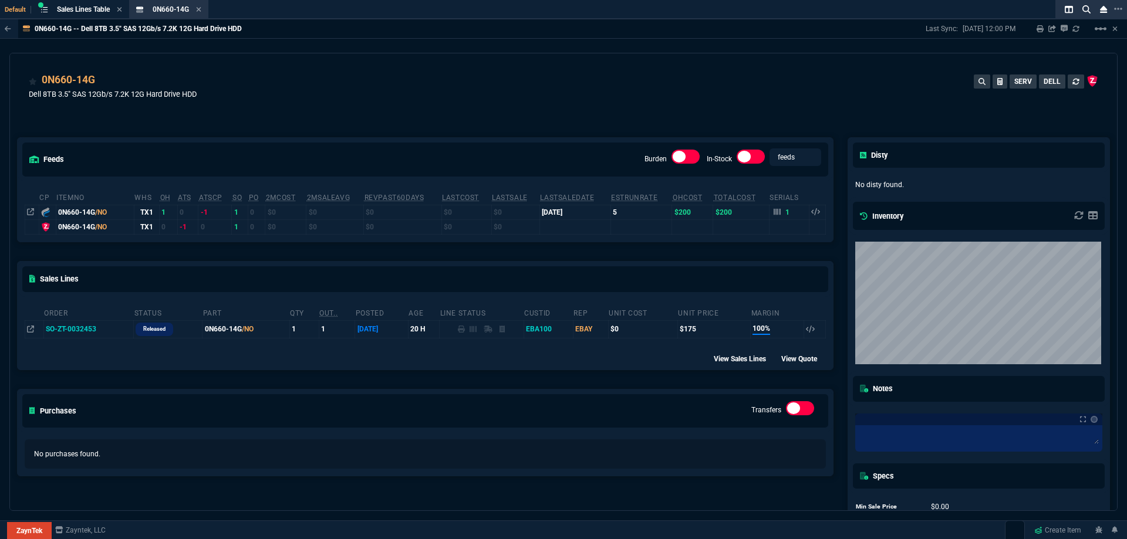
click at [562, 114] on div "feeds Burden In-Stock feeds prices cp ItemNo WHS OH ATS ATSCP SO PO 2MCost 2MSa…" at bounding box center [425, 345] width 830 height 468
click at [34, 109] on icon at bounding box center [36, 107] width 6 height 7
click at [102, 80] on icon at bounding box center [103, 80] width 6 height 7
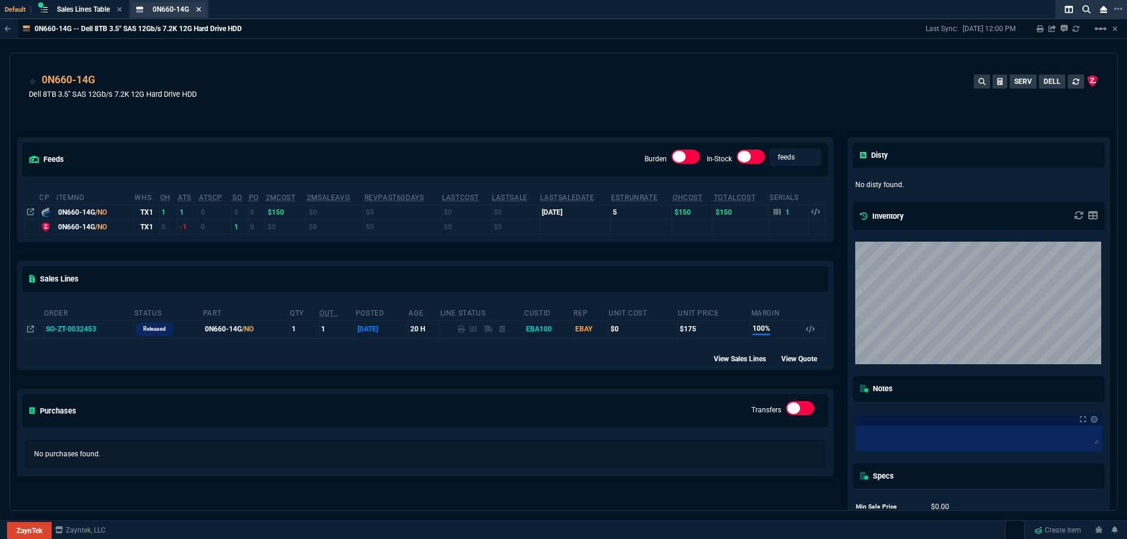
click at [201, 10] on icon at bounding box center [199, 9] width 5 height 5
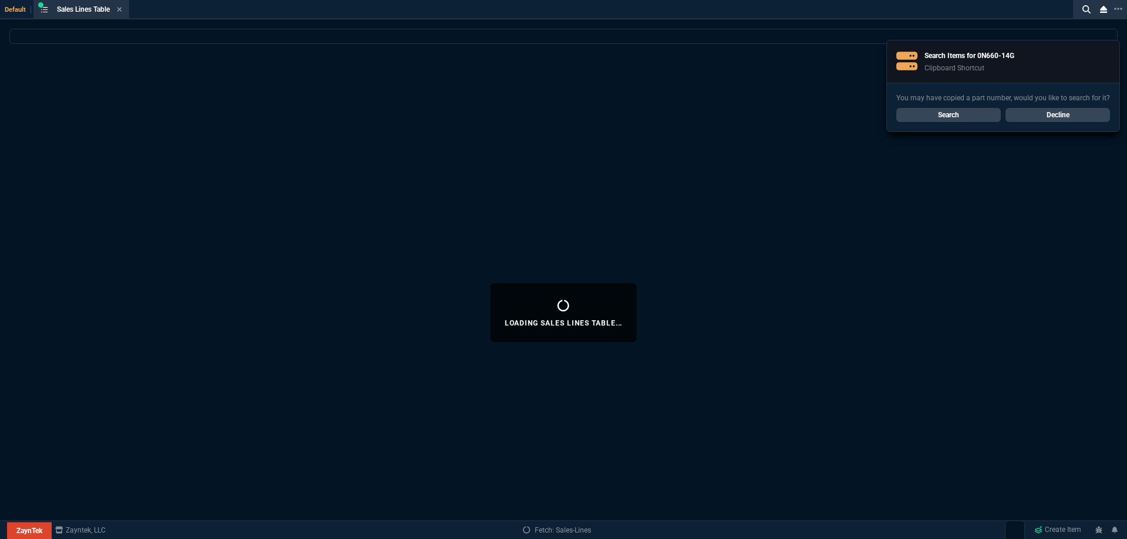
click at [122, 11] on icon at bounding box center [119, 9] width 5 height 5
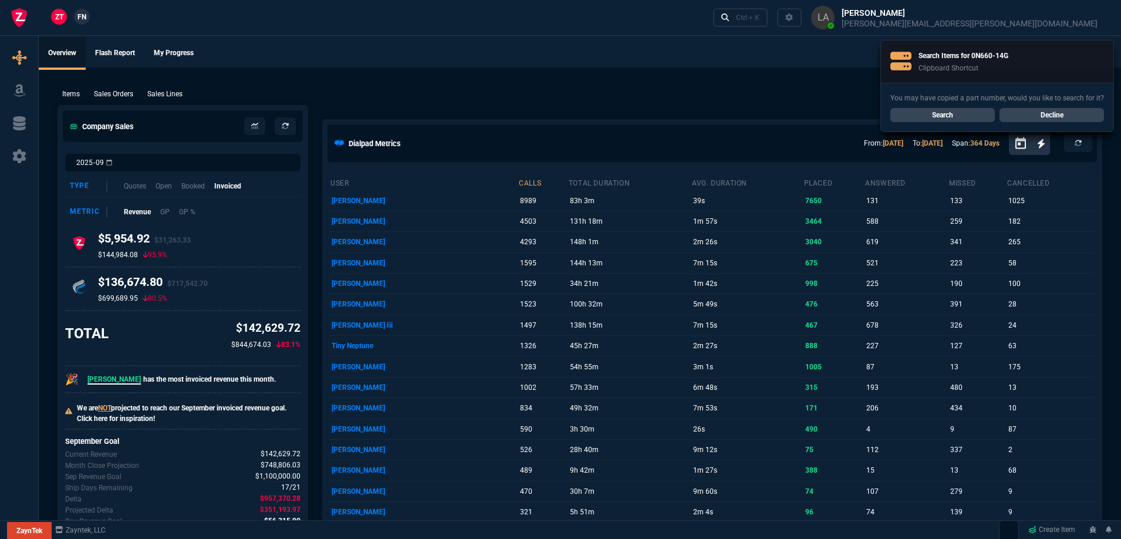
click at [153, 96] on p "Sales Lines" at bounding box center [164, 94] width 35 height 11
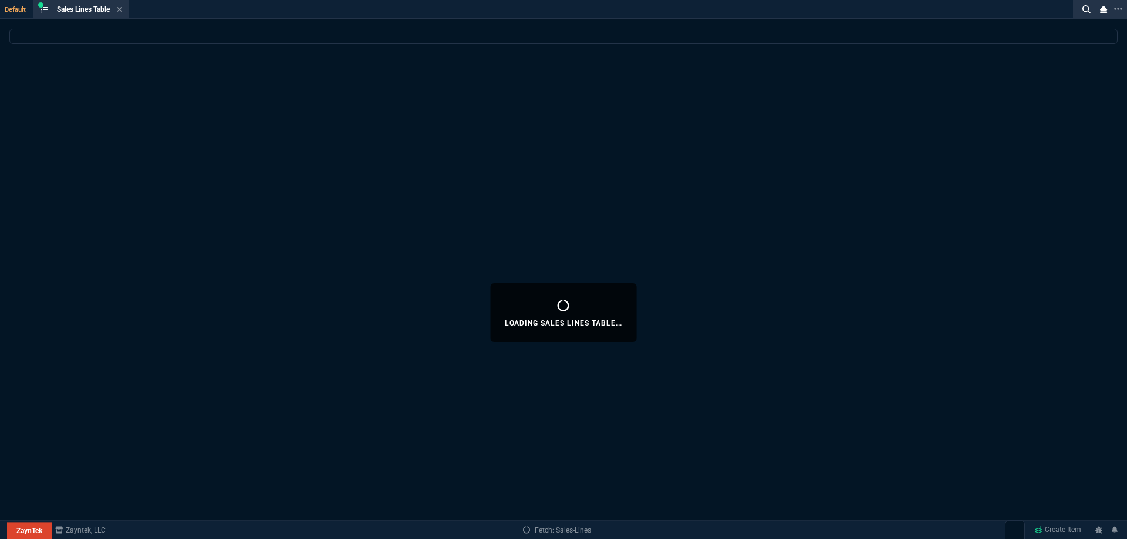
select select
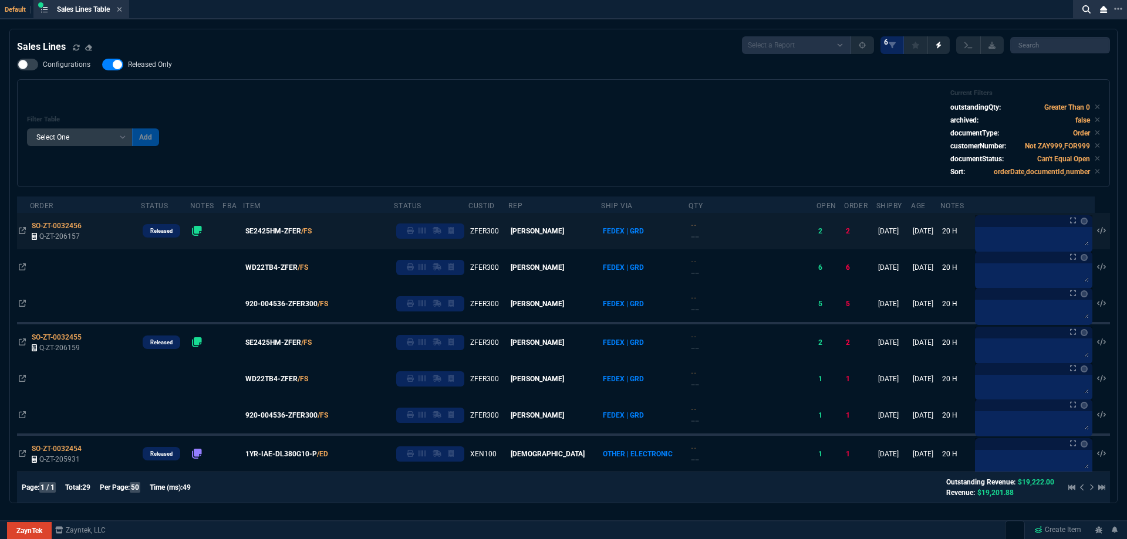
click at [407, 234] on icon at bounding box center [410, 230] width 7 height 7
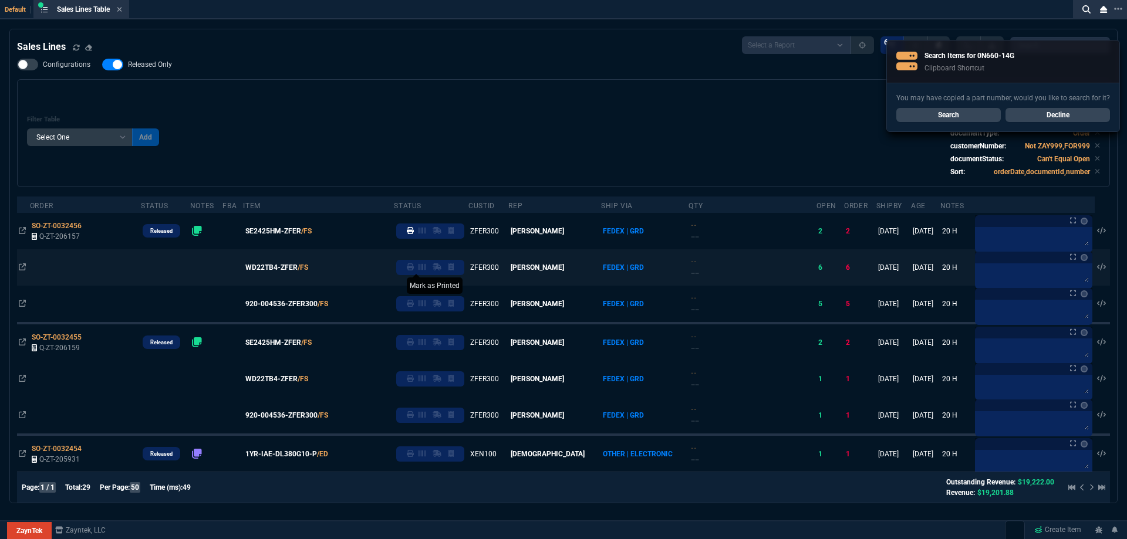
click at [407, 268] on icon at bounding box center [410, 266] width 7 height 7
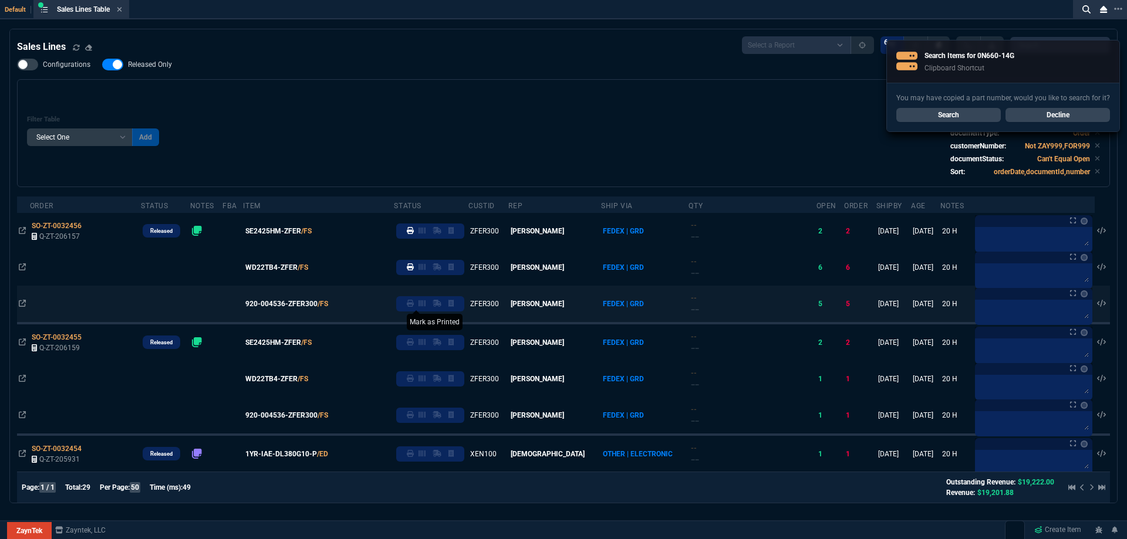
click at [407, 306] on icon at bounding box center [410, 303] width 7 height 7
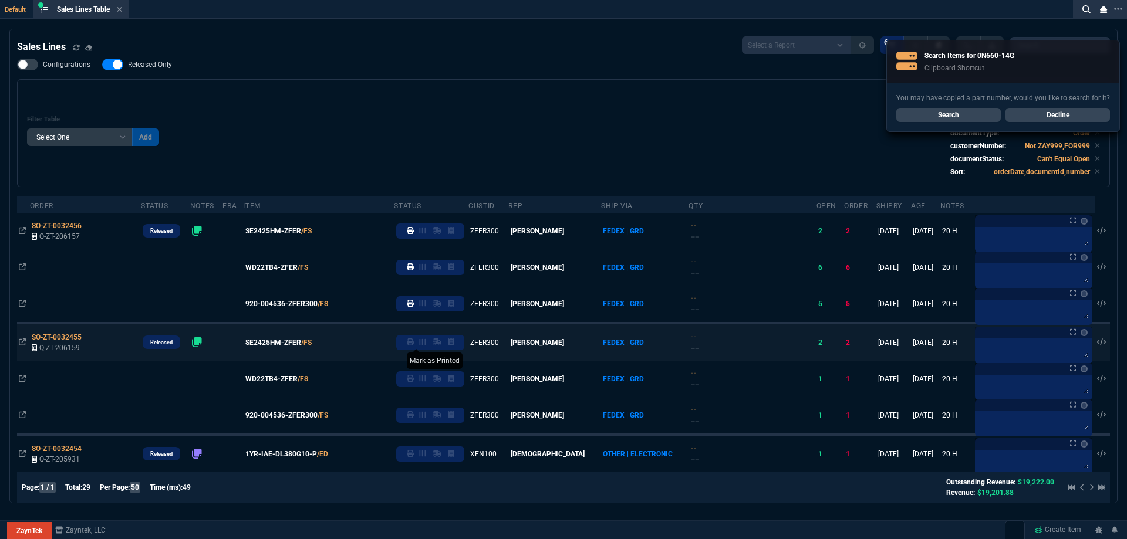
click at [407, 346] on icon at bounding box center [410, 342] width 7 height 7
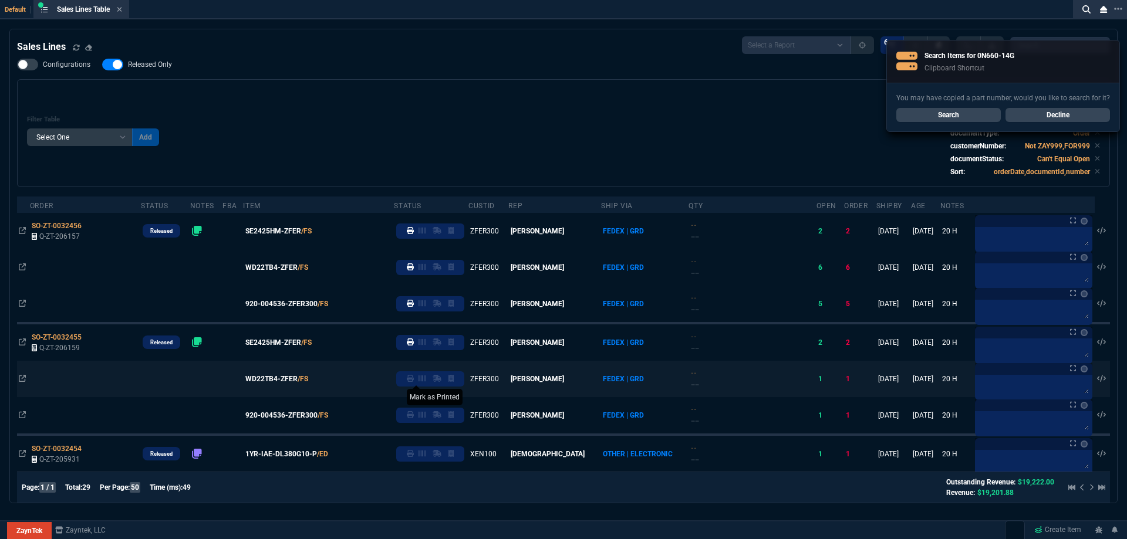
click at [410, 381] on icon at bounding box center [410, 378] width 7 height 7
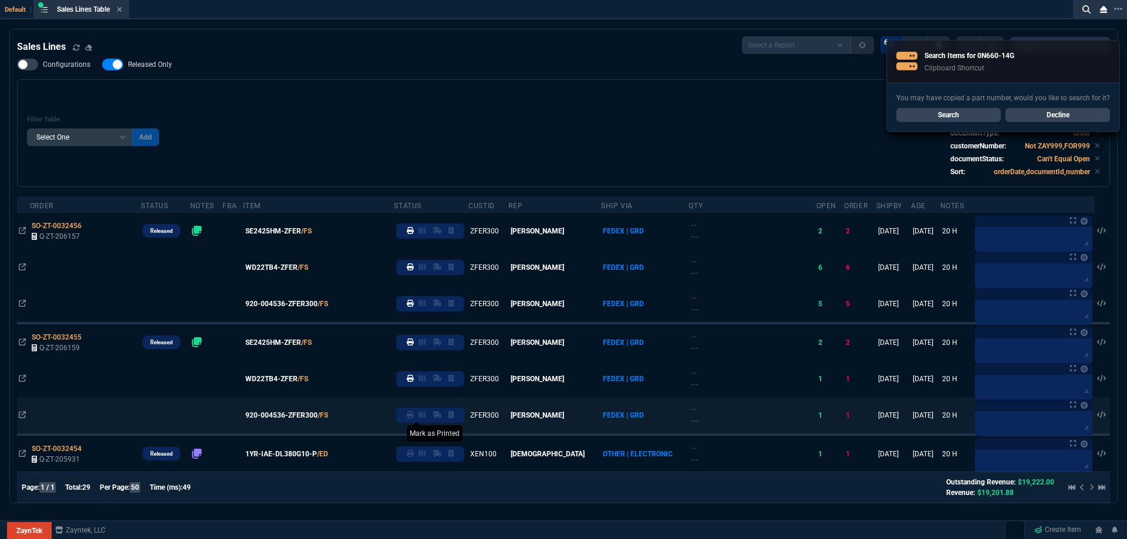
click at [407, 418] on icon at bounding box center [410, 414] width 7 height 7
